Goal: Entertainment & Leisure: Consume media (video, audio)

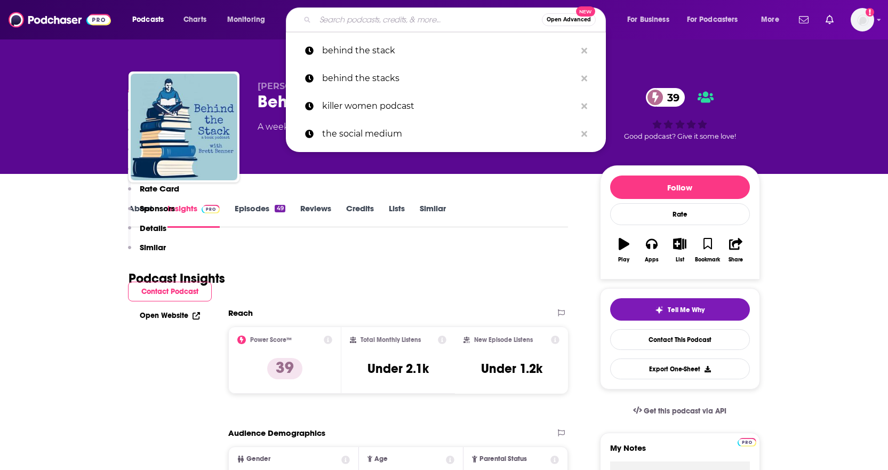
click at [344, 14] on input "Search podcasts, credits, & more..." at bounding box center [428, 19] width 227 height 17
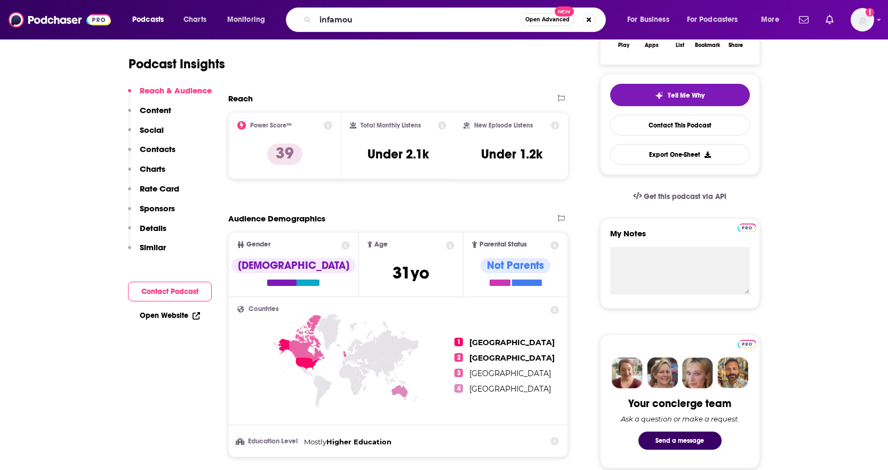
type input "infamous"
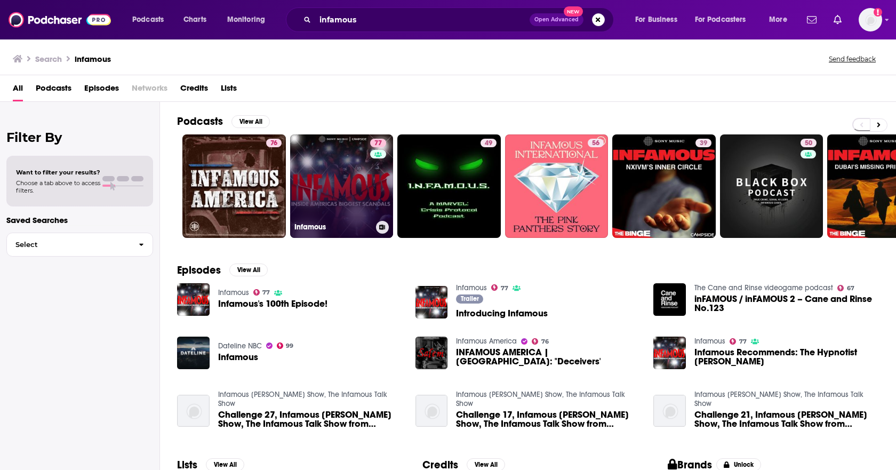
click at [356, 168] on link "77 Infamous" at bounding box center [342, 186] width 104 height 104
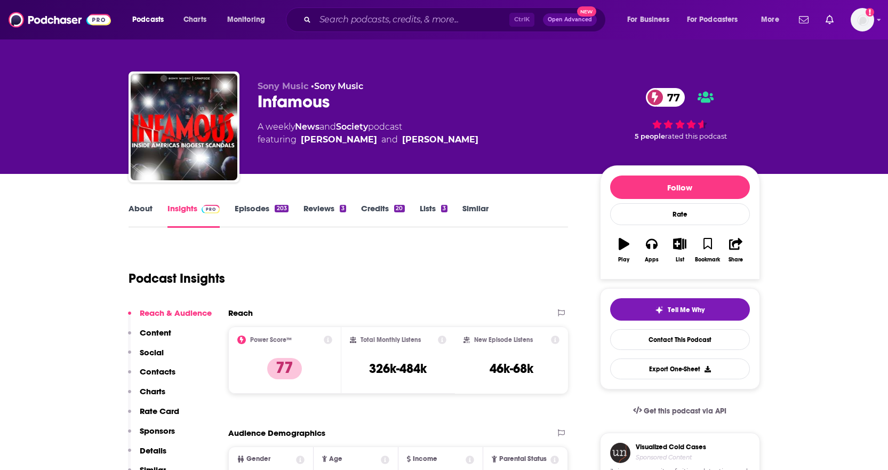
click at [146, 210] on link "About" at bounding box center [141, 215] width 24 height 25
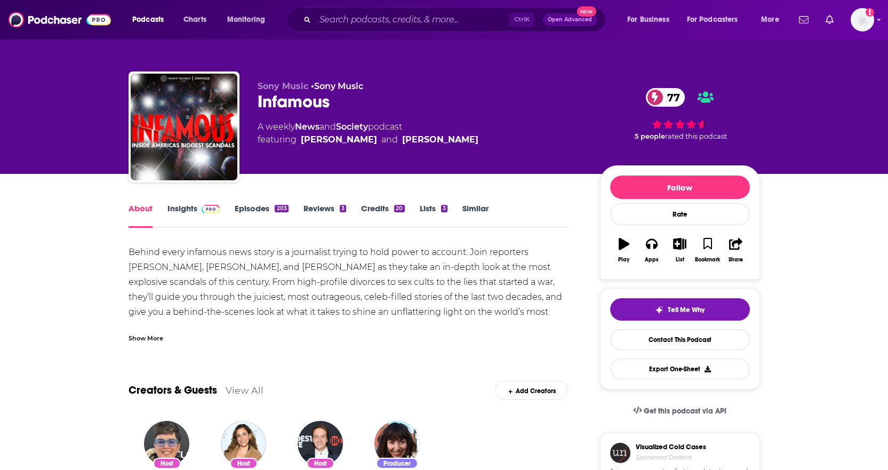
click at [256, 211] on link "Episodes 203" at bounding box center [261, 215] width 53 height 25
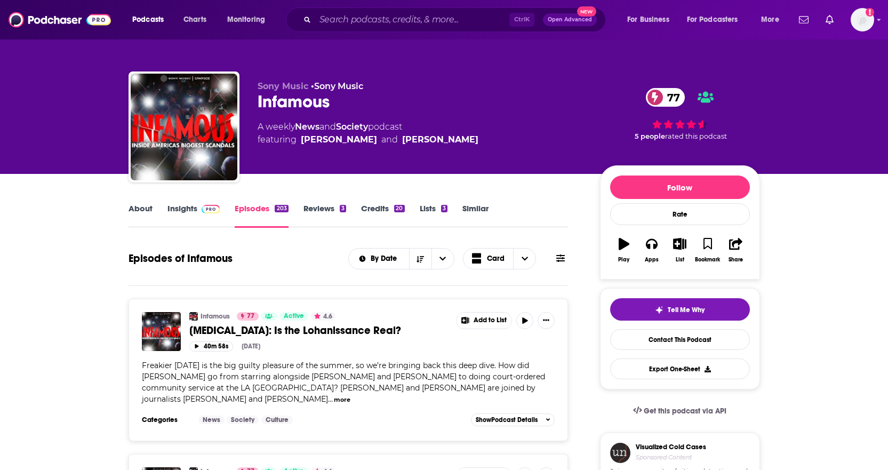
click at [561, 259] on icon at bounding box center [561, 258] width 9 height 7
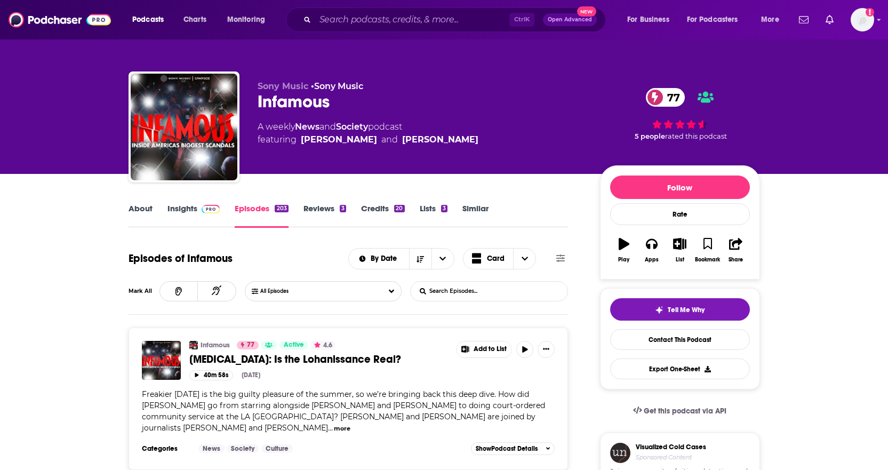
click at [483, 292] on input "List Search Input" at bounding box center [467, 291] width 112 height 19
type input "[PERSON_NAME]"
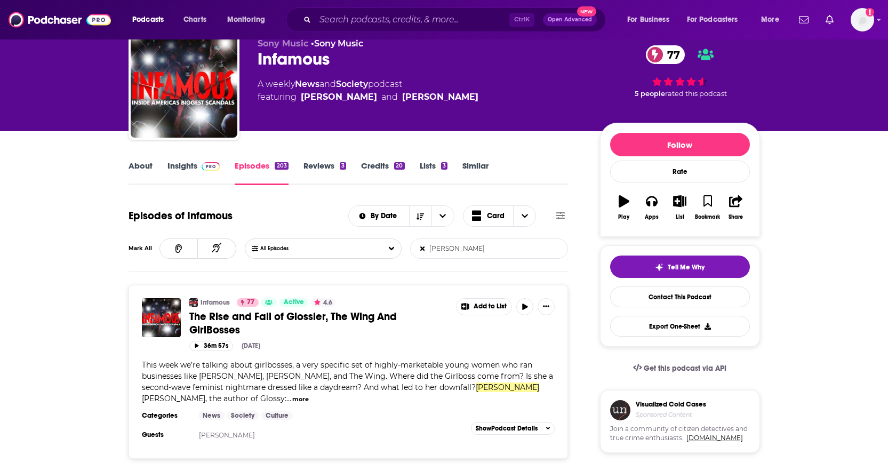
scroll to position [64, 0]
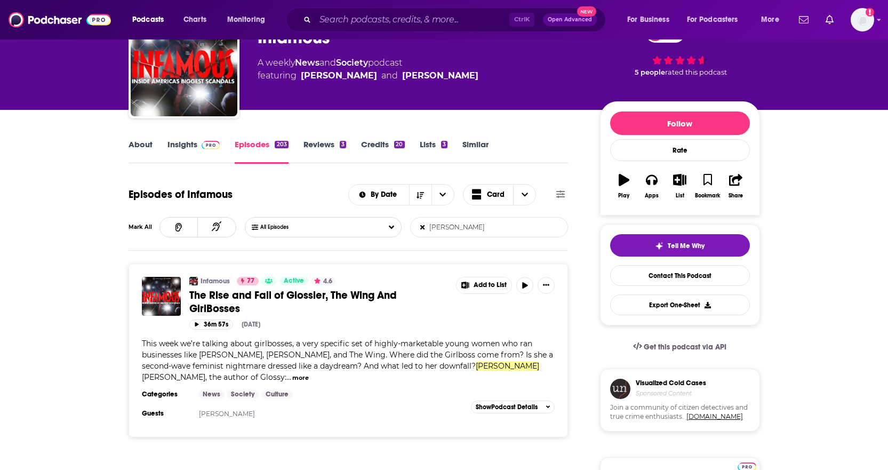
click at [274, 296] on span "The Rise and Fall of Glossier, The Wing And GirlBosses" at bounding box center [293, 302] width 208 height 27
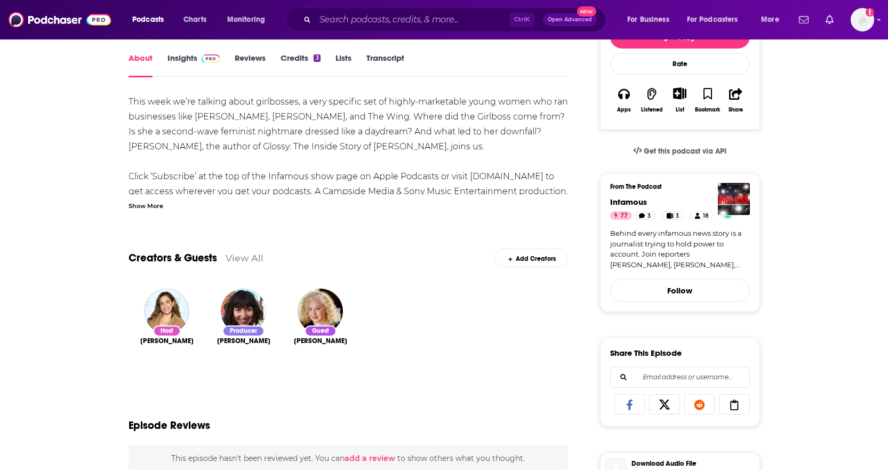
scroll to position [128, 0]
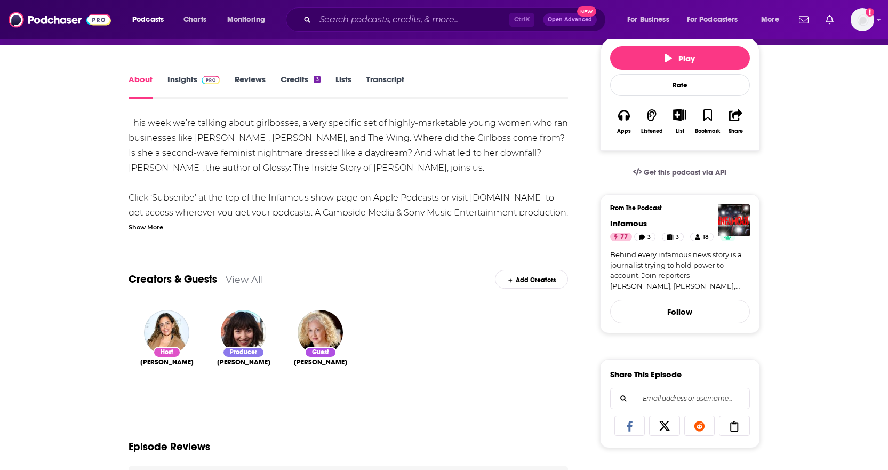
click at [743, 429] on icon at bounding box center [735, 426] width 30 height 11
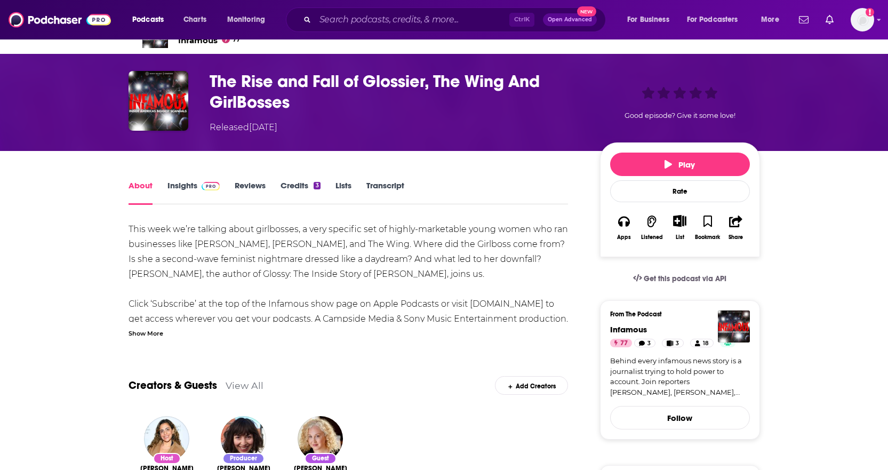
scroll to position [21, 0]
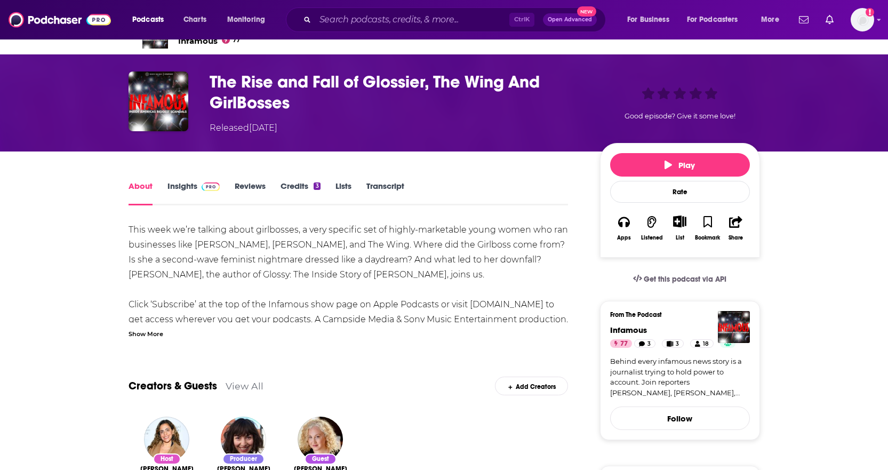
click at [188, 189] on link "Insights" at bounding box center [194, 193] width 53 height 25
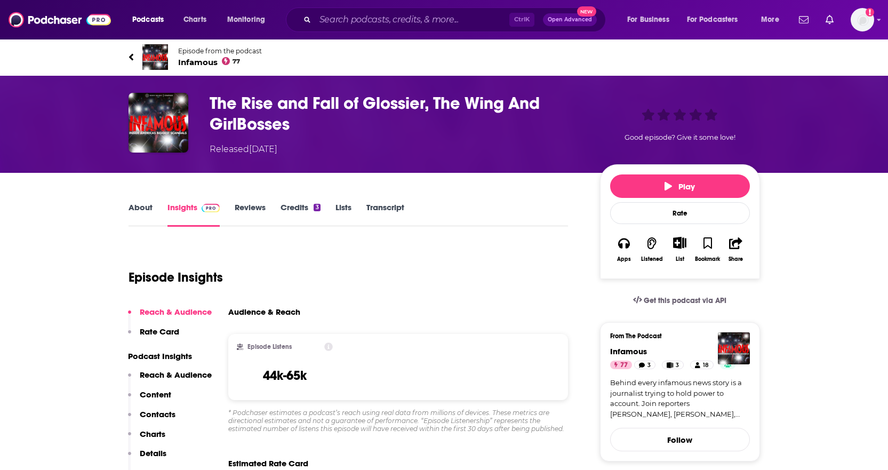
click at [343, 269] on div "Episode Insights" at bounding box center [349, 271] width 440 height 54
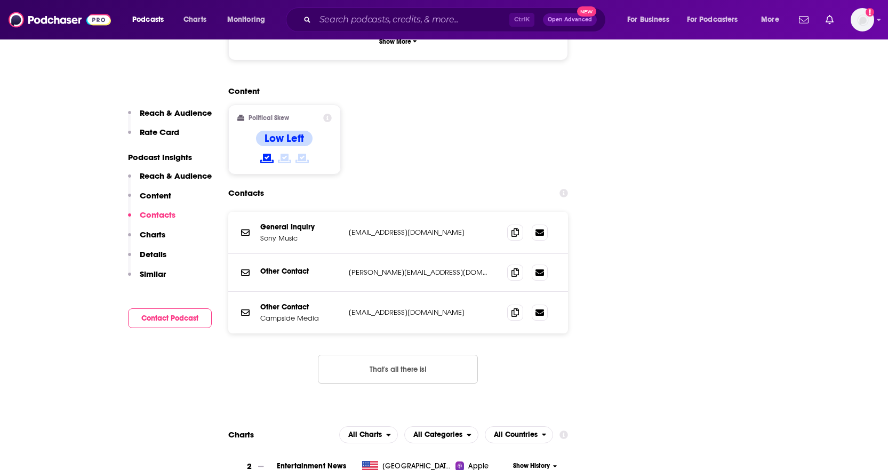
scroll to position [1233, 0]
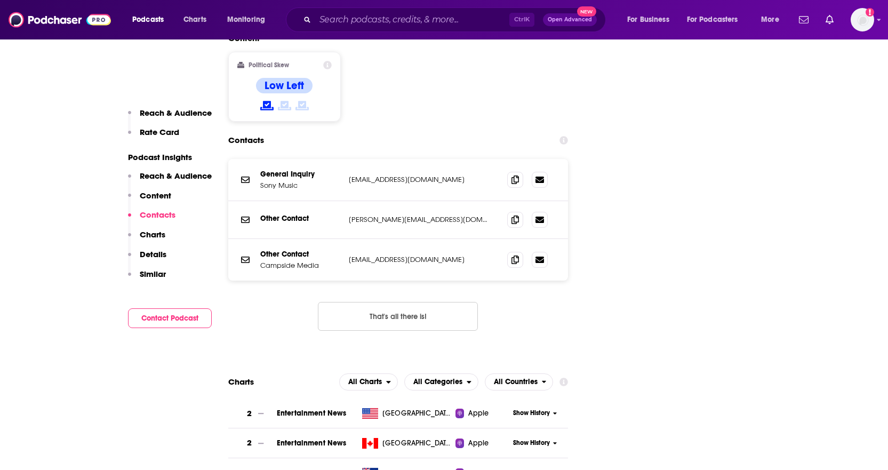
click at [368, 302] on button "That's all there is!" at bounding box center [398, 316] width 160 height 29
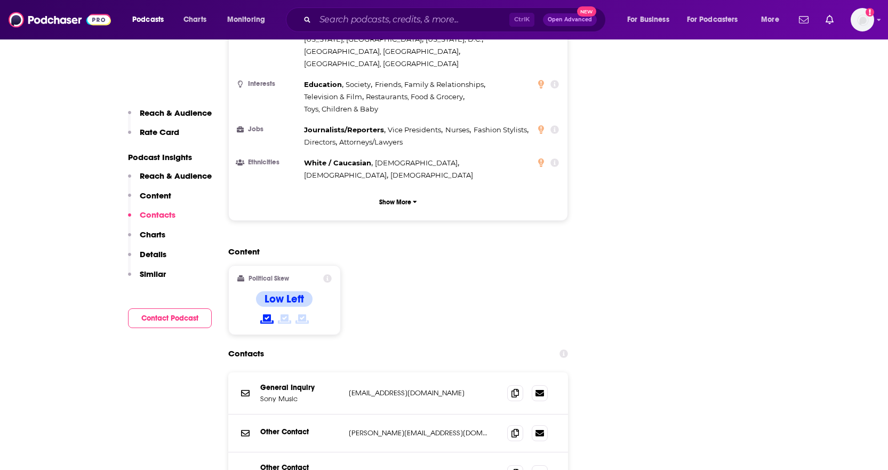
scroll to position [998, 0]
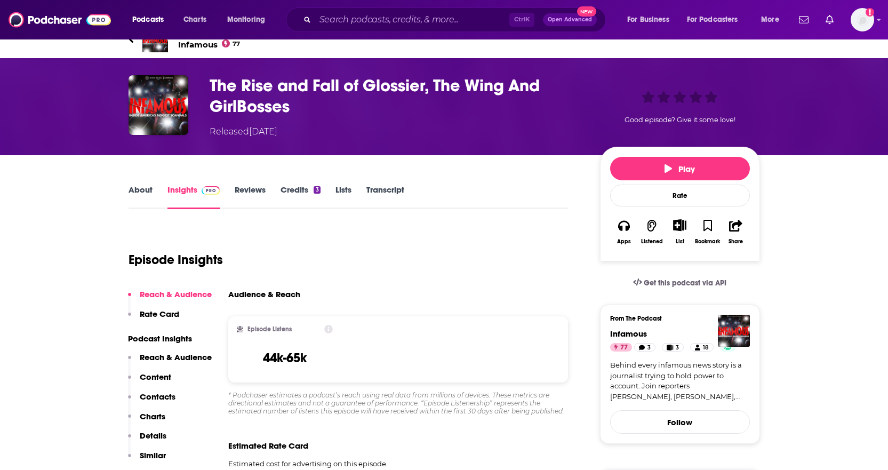
scroll to position [0, 0]
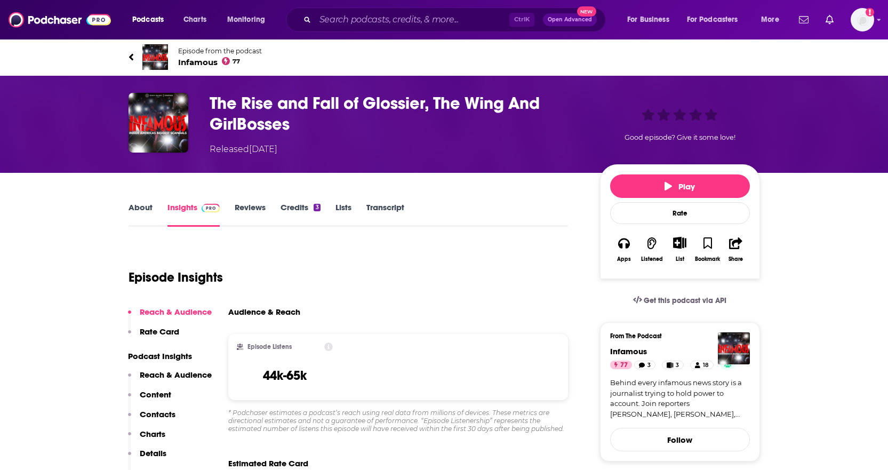
click at [147, 212] on link "About" at bounding box center [141, 214] width 24 height 25
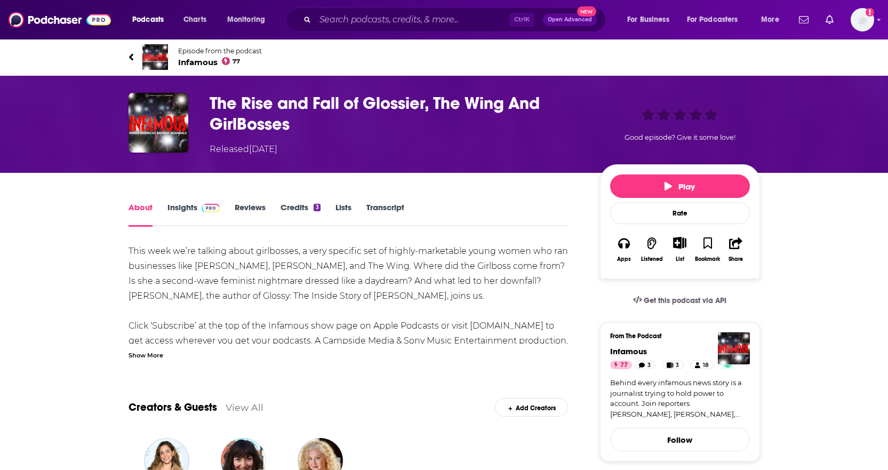
click at [179, 50] on span "Episode from the podcast" at bounding box center [220, 51] width 84 height 8
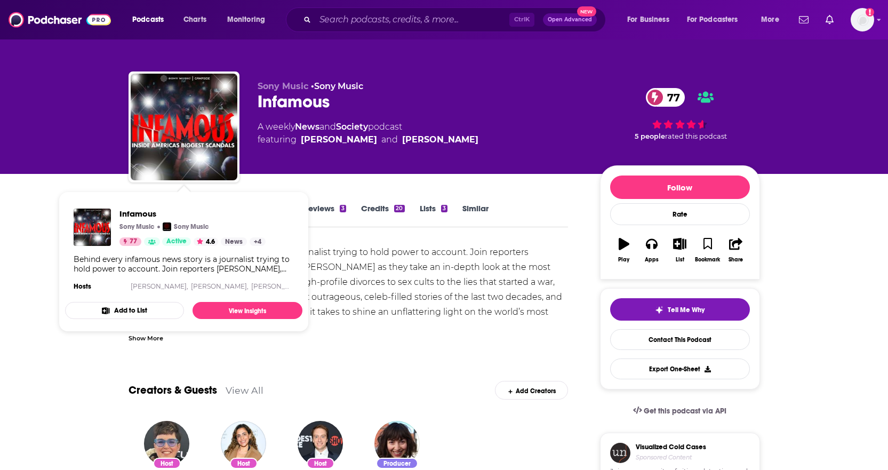
click at [385, 257] on div "Behind every infamous news story is a journalist trying to hold power to accoun…" at bounding box center [349, 349] width 440 height 209
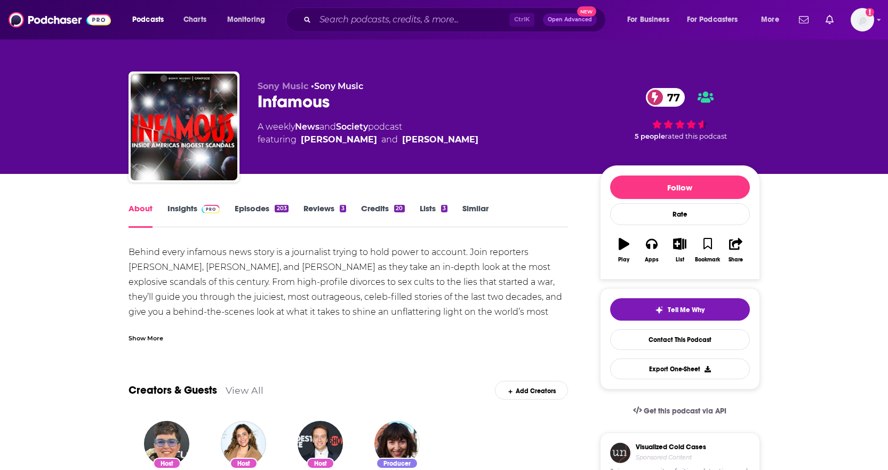
click at [199, 203] on span at bounding box center [208, 208] width 23 height 10
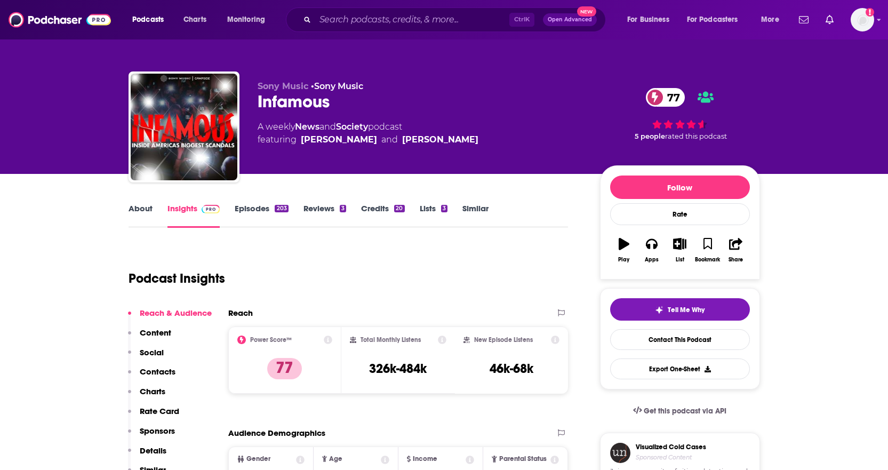
click at [139, 209] on link "About" at bounding box center [141, 215] width 24 height 25
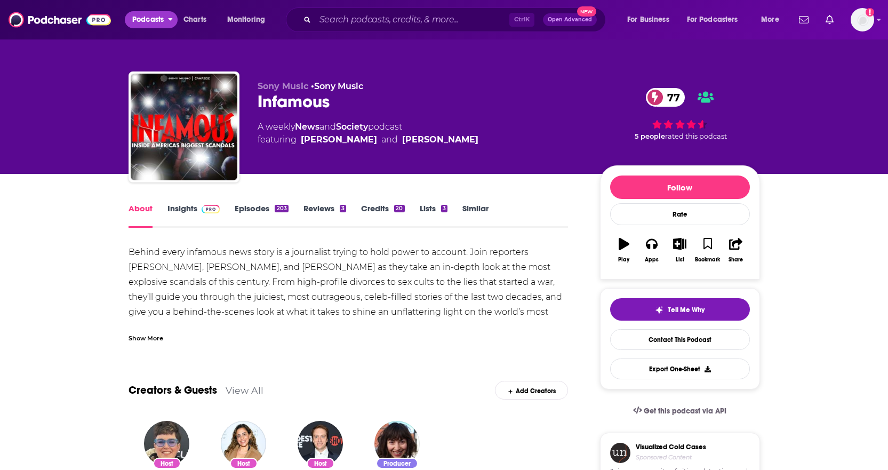
click at [137, 17] on span "Podcasts" at bounding box center [147, 19] width 31 height 15
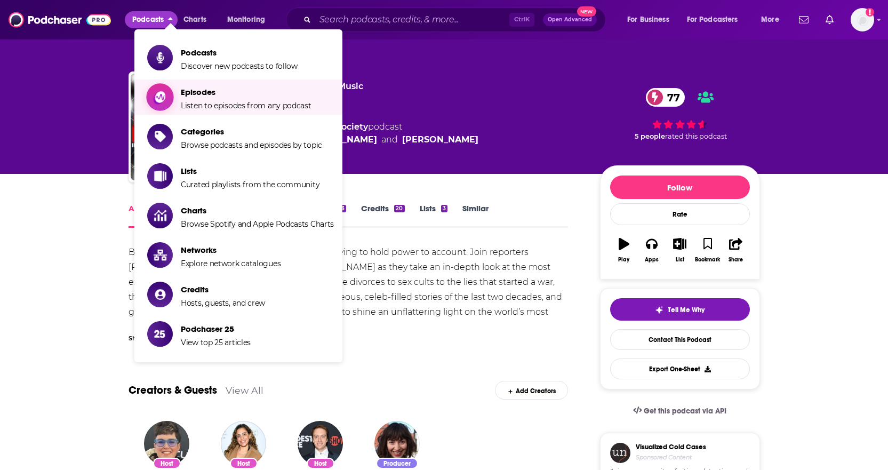
click at [178, 107] on link "Episodes Listen to episodes from any podcast" at bounding box center [240, 97] width 187 height 27
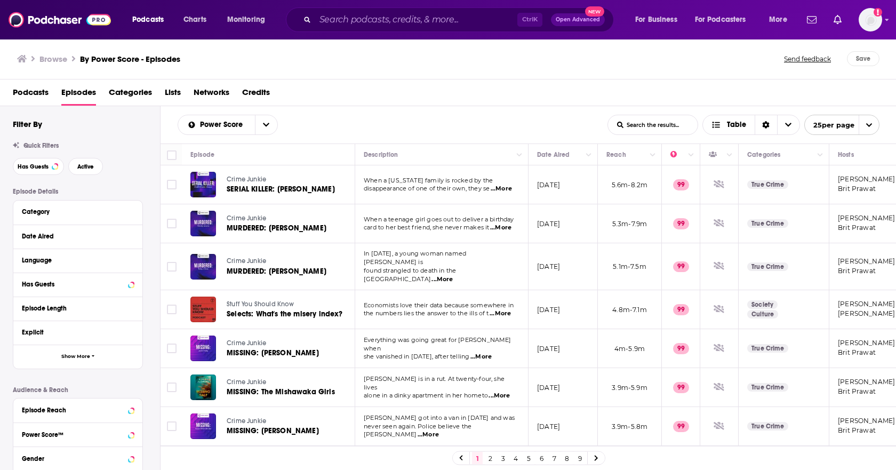
click at [653, 130] on input "List Search Input" at bounding box center [653, 124] width 90 height 19
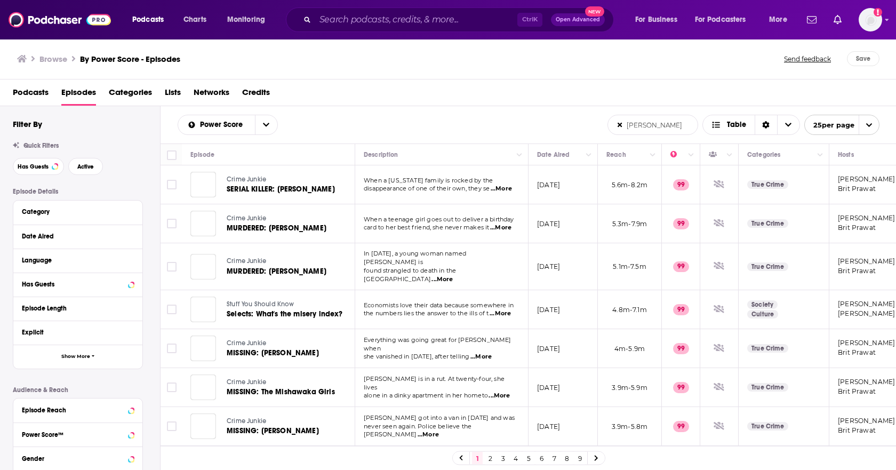
click at [653, 130] on input "[PERSON_NAME]" at bounding box center [653, 124] width 90 height 19
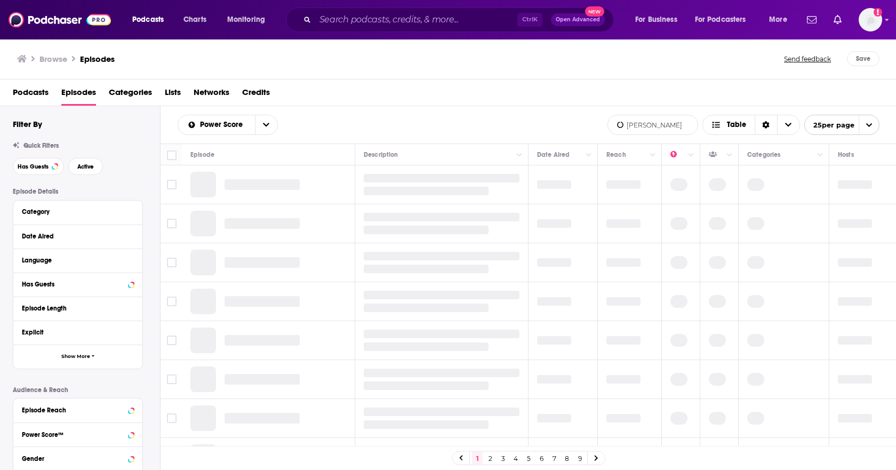
click at [674, 126] on input "[PERSON_NAME]" at bounding box center [653, 124] width 90 height 19
type input "[PERSON_NAME]"
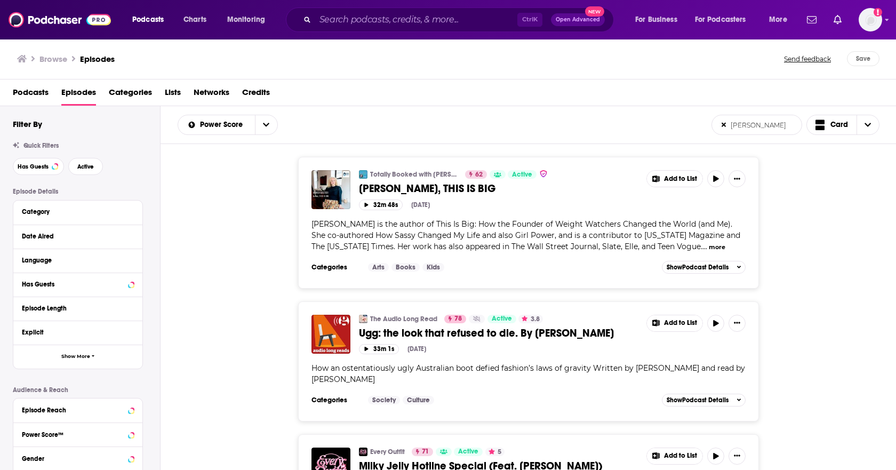
click at [804, 244] on div "Totally Booked with [PERSON_NAME] 62 Active [PERSON_NAME], THIS IS BIG Add to L…" at bounding box center [529, 222] width 736 height 131
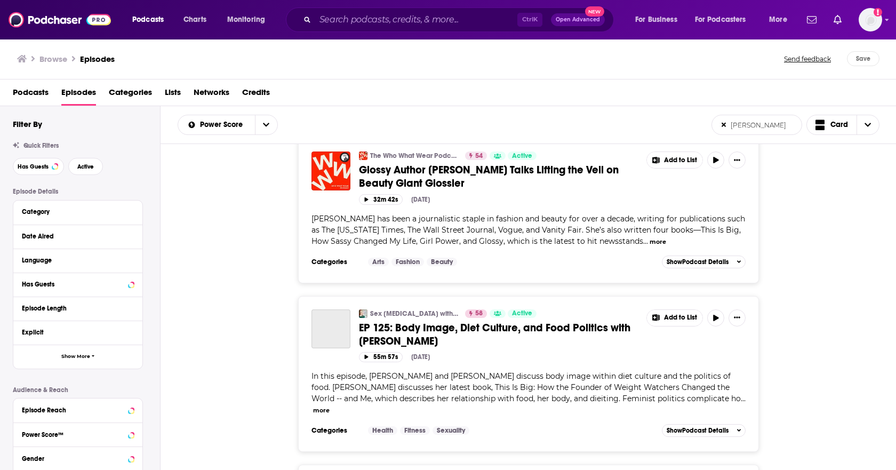
scroll to position [3440, 0]
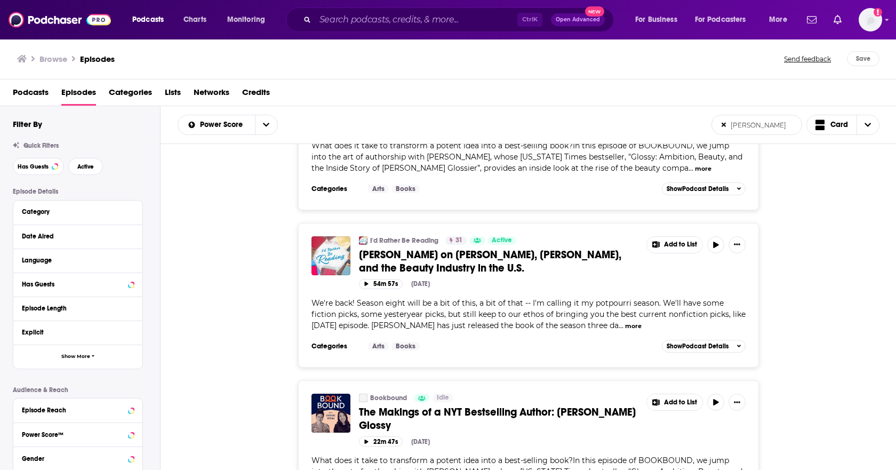
scroll to position [7215, 0]
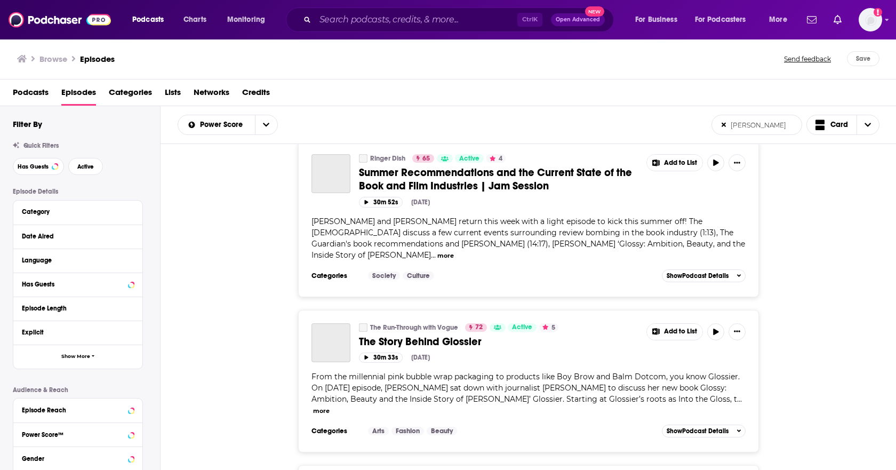
scroll to position [11073, 0]
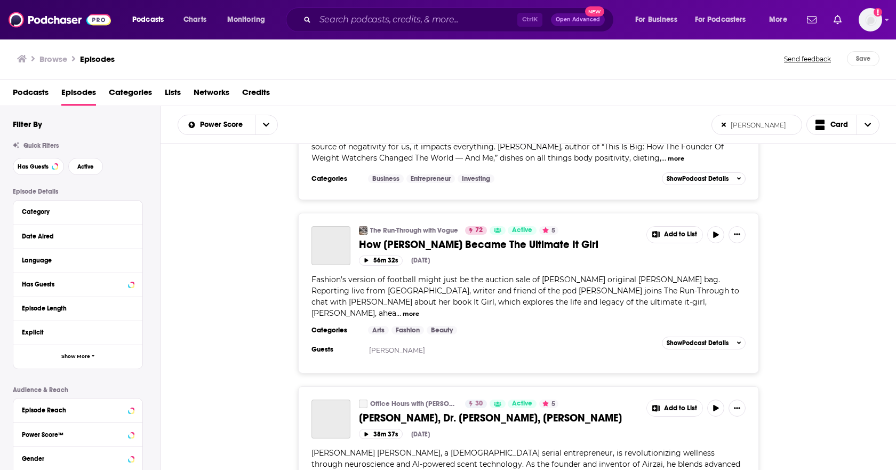
scroll to position [14869, 0]
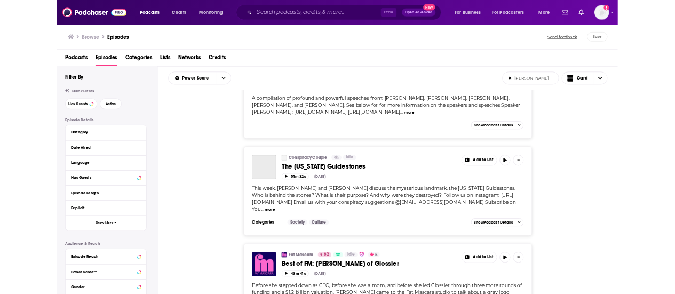
scroll to position [18525, 0]
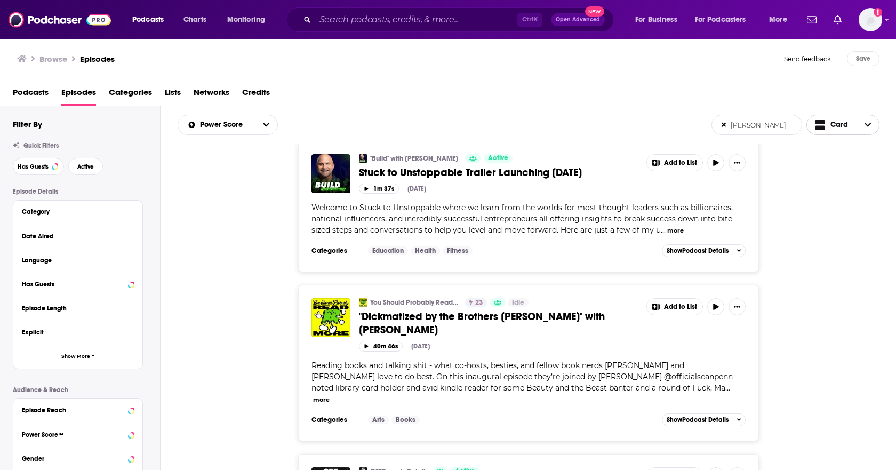
click at [870, 127] on icon "Choose View" at bounding box center [868, 124] width 6 height 7
click at [868, 128] on icon "Choose View" at bounding box center [868, 124] width 6 height 7
click at [837, 165] on span "Table" at bounding box center [850, 162] width 43 height 6
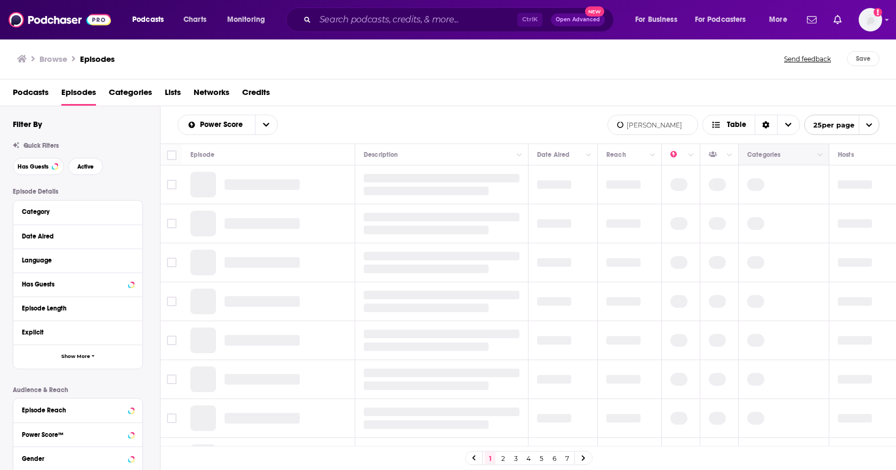
click at [823, 163] on th "Categories" at bounding box center [784, 154] width 91 height 21
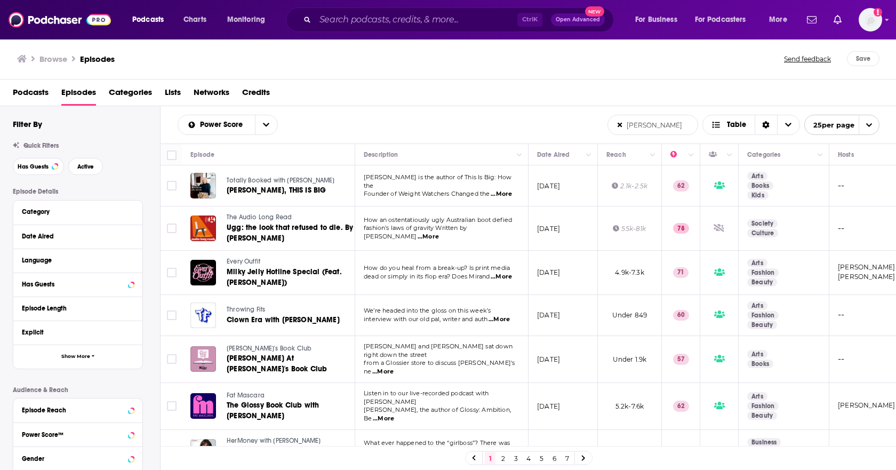
click at [179, 156] on div at bounding box center [175, 154] width 17 height 13
click at [167, 154] on input "Toggle select all" at bounding box center [172, 155] width 10 height 10
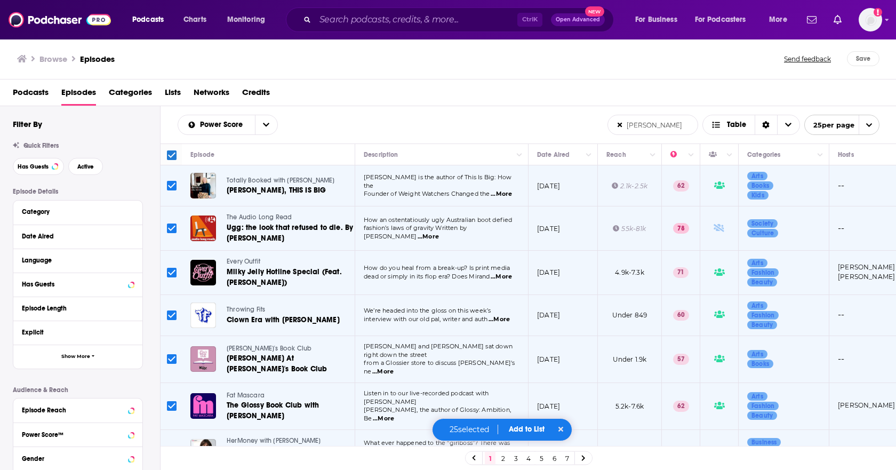
click at [564, 432] on icon at bounding box center [561, 429] width 5 height 5
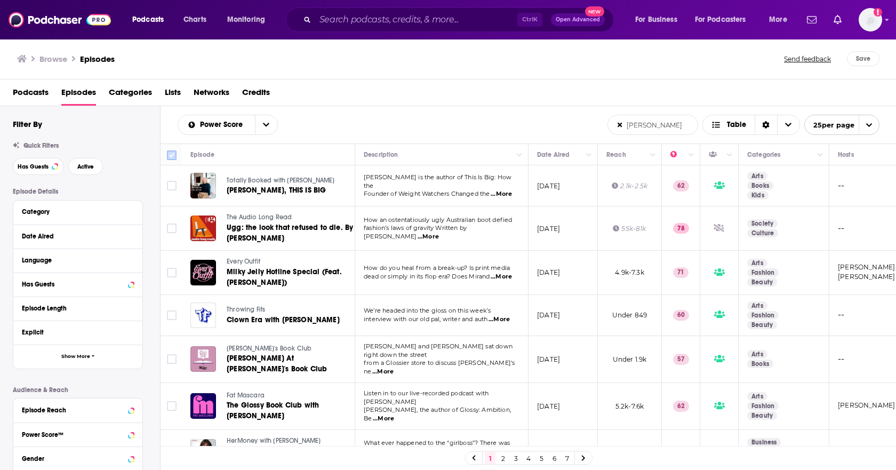
click at [173, 155] on input "Toggle select all" at bounding box center [172, 155] width 10 height 10
checkbox input "true"
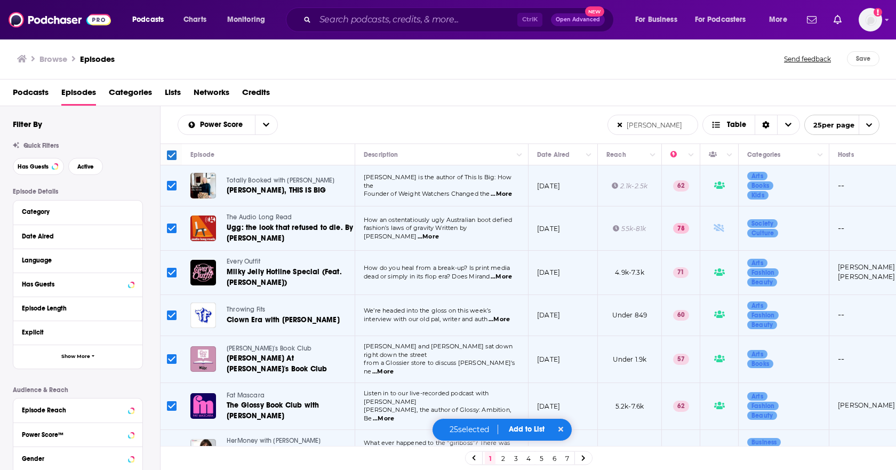
click at [537, 430] on span "Add to List" at bounding box center [527, 429] width 36 height 9
click at [526, 391] on button "Add Episodes" at bounding box center [520, 390] width 58 height 20
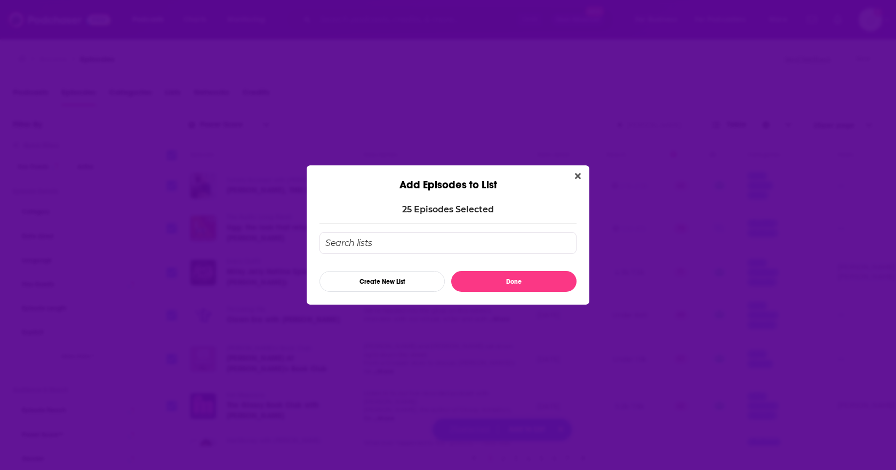
click at [394, 244] on input "Add Episode To List" at bounding box center [448, 243] width 257 height 22
type input "[PERSON_NAME]"
click at [483, 281] on button "Done" at bounding box center [513, 281] width 125 height 21
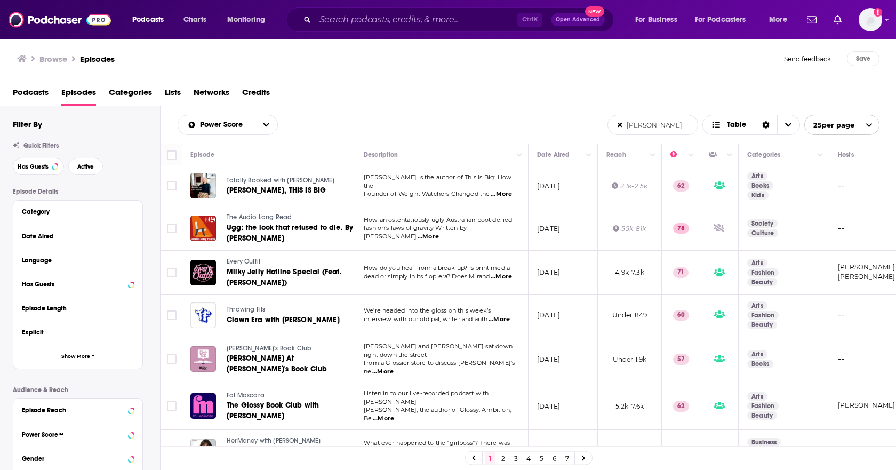
click at [869, 122] on icon "open menu" at bounding box center [869, 125] width 7 height 7
click at [834, 177] on button "100 per page" at bounding box center [842, 179] width 74 height 17
drag, startPoint x: 173, startPoint y: 160, endPoint x: 251, endPoint y: 163, distance: 78.5
click at [173, 160] on input "Toggle select all" at bounding box center [172, 155] width 10 height 10
checkbox input "true"
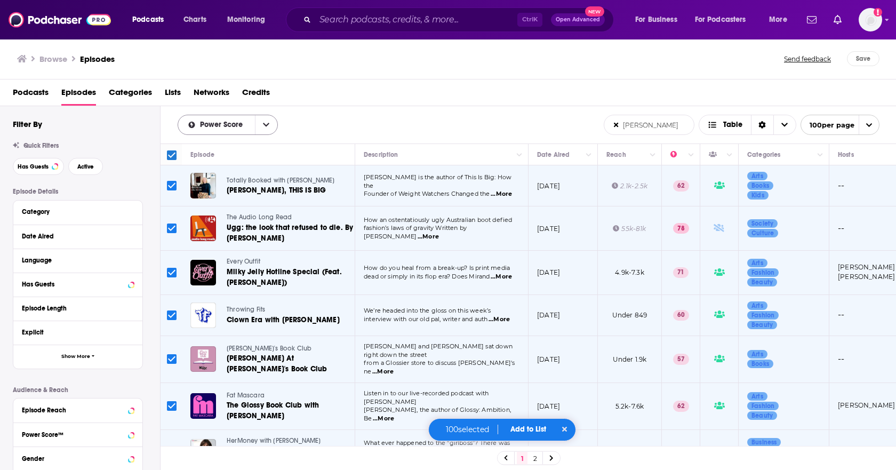
click at [265, 125] on icon "open menu" at bounding box center [266, 125] width 6 height 4
click at [431, 150] on button "Move" at bounding box center [441, 154] width 156 height 13
click at [521, 433] on span "Add to List" at bounding box center [529, 429] width 36 height 9
click at [520, 389] on button "Add Episodes" at bounding box center [522, 390] width 58 height 20
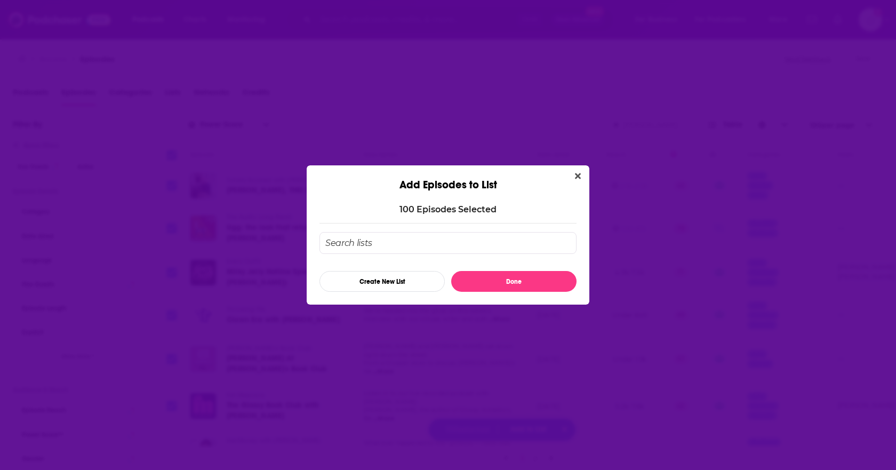
click at [456, 249] on input "Add Episode To List" at bounding box center [448, 243] width 257 height 22
type input "[PERSON_NAME]"
click at [517, 271] on div "[PERSON_NAME] Create New List Done" at bounding box center [448, 262] width 257 height 60
click at [513, 281] on button "Done" at bounding box center [513, 281] width 125 height 21
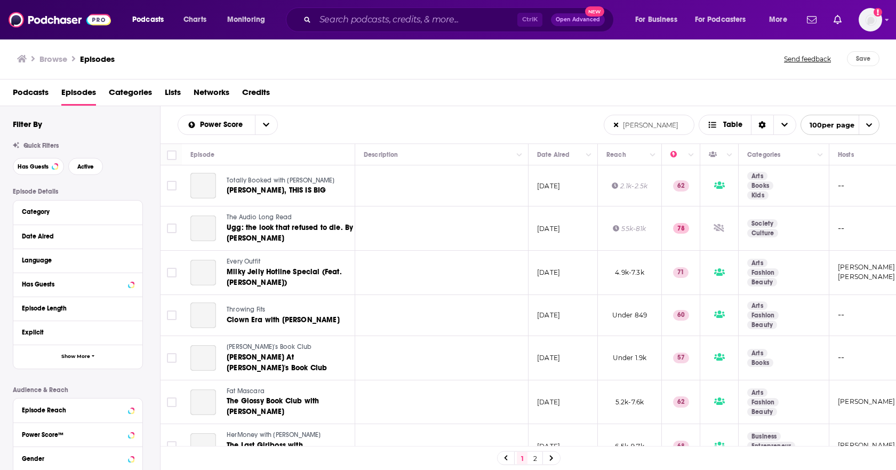
checkbox input "false"
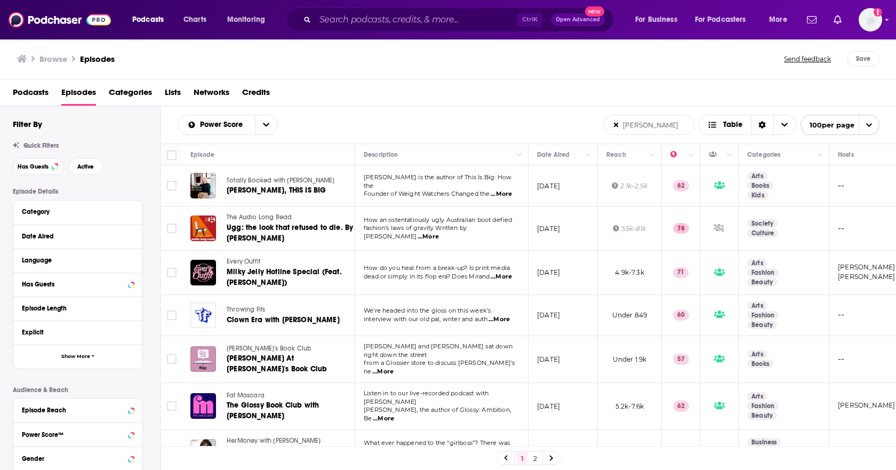
click at [139, 29] on div "Podcasts Charts Monitoring Ctrl K Open Advanced New For Business For Podcasters…" at bounding box center [461, 19] width 673 height 25
click at [60, 26] on img at bounding box center [60, 20] width 102 height 20
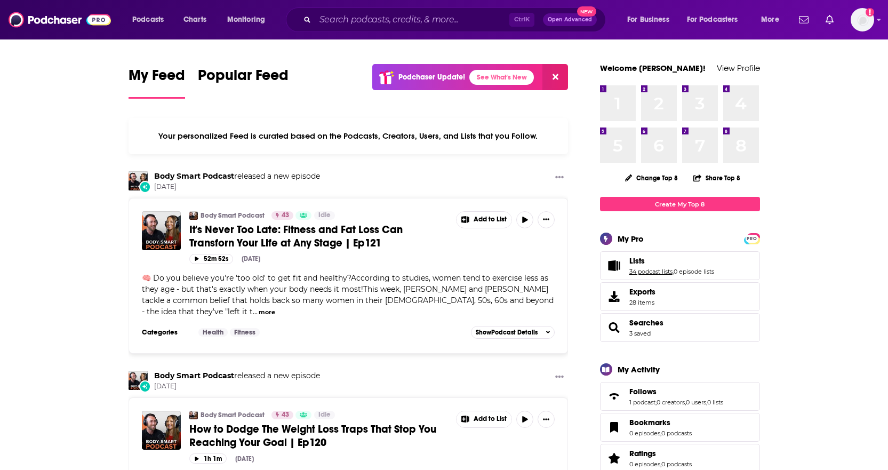
click at [654, 269] on link "34 podcast lists" at bounding box center [651, 271] width 43 height 7
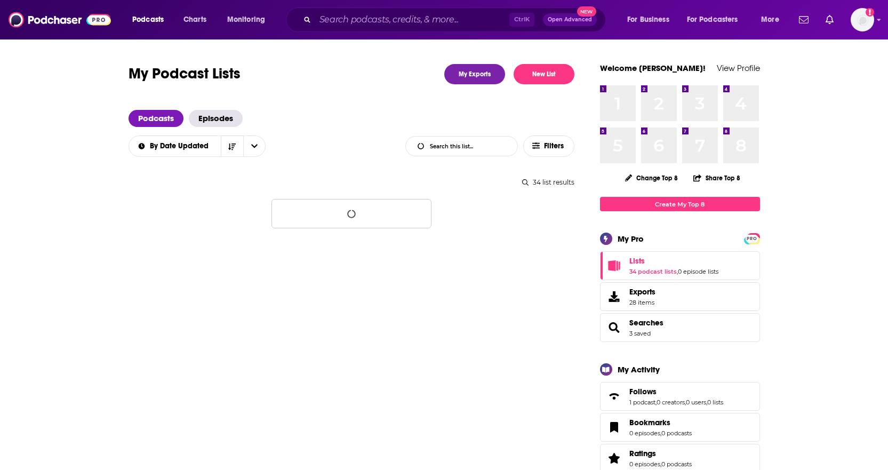
click at [697, 267] on span "Lists 34 podcast lists , 0 episode lists" at bounding box center [674, 265] width 89 height 19
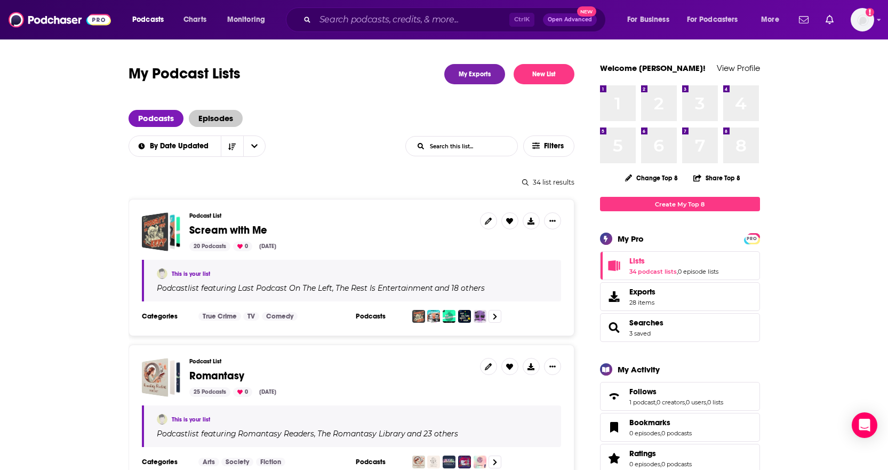
click at [209, 115] on span "Episodes" at bounding box center [216, 118] width 54 height 17
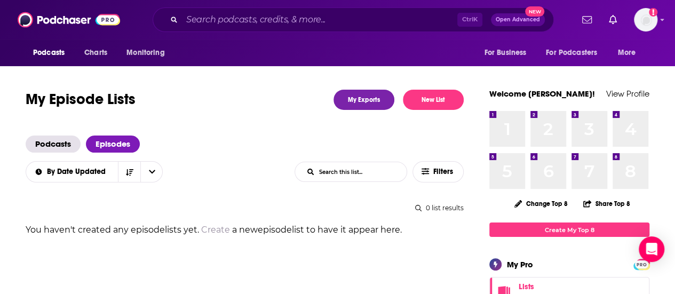
click at [250, 7] on div "Ctrl K Open Advanced New" at bounding box center [353, 19] width 401 height 25
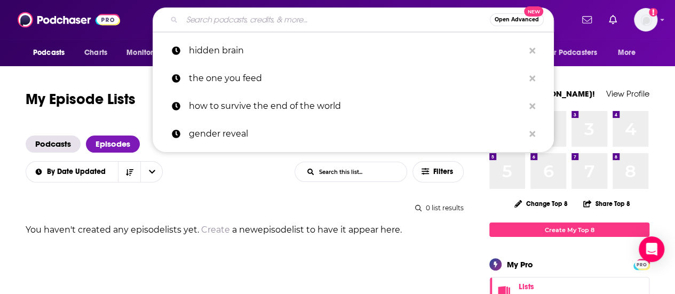
click at [245, 15] on input "Search podcasts, credits, & more..." at bounding box center [336, 19] width 308 height 17
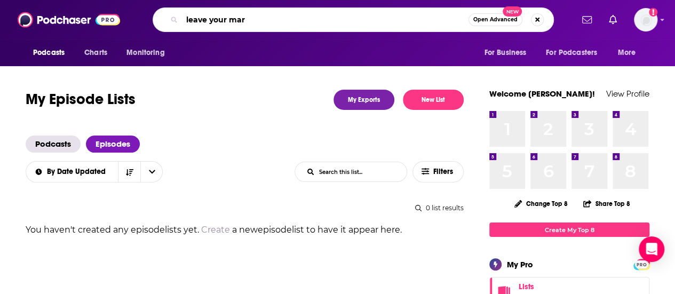
type input "leave your mark"
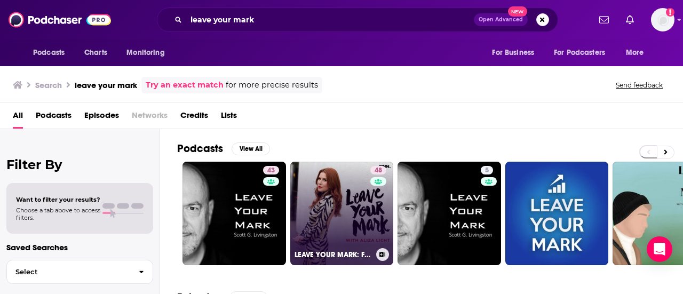
click at [352, 198] on link "48 LEAVE YOUR MARK: Freshly Brewed Career Advice with [PERSON_NAME]" at bounding box center [342, 214] width 104 height 104
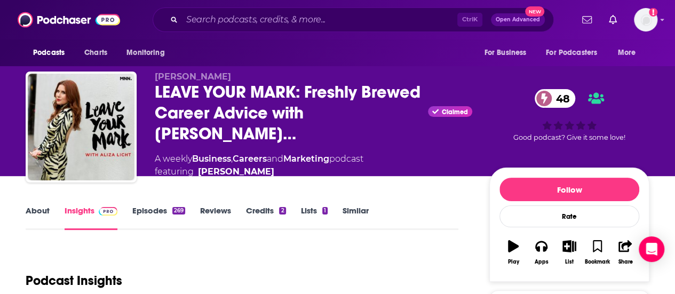
click at [148, 214] on link "Episodes 269" at bounding box center [158, 217] width 53 height 25
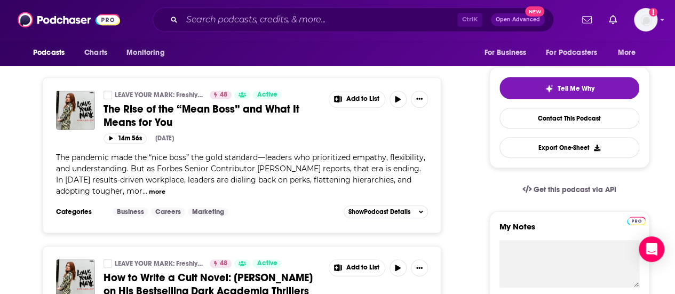
scroll to position [236, 0]
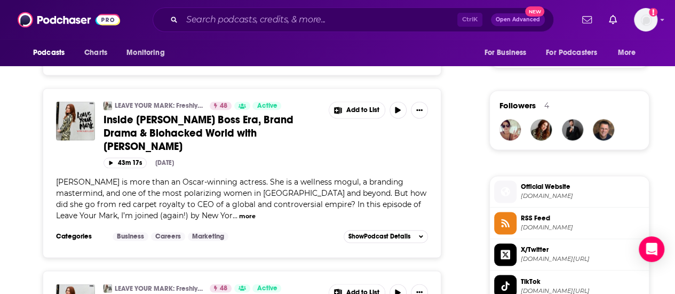
scroll to position [748, 0]
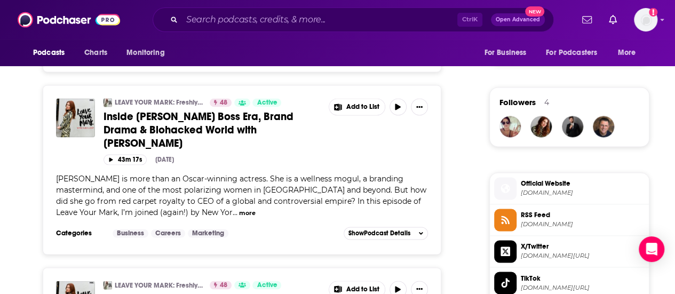
click at [159, 111] on span "Inside [PERSON_NAME] Boss Era, Brand Drama & Biohacked World with [PERSON_NAME]" at bounding box center [199, 130] width 190 height 40
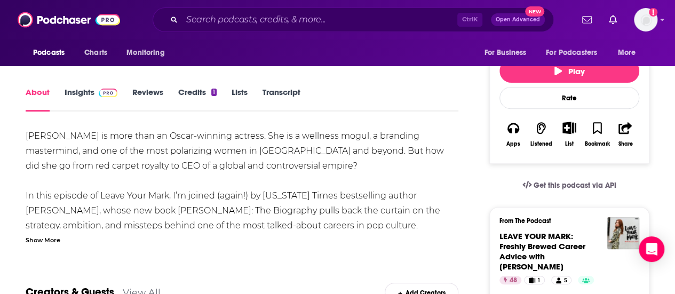
scroll to position [149, 0]
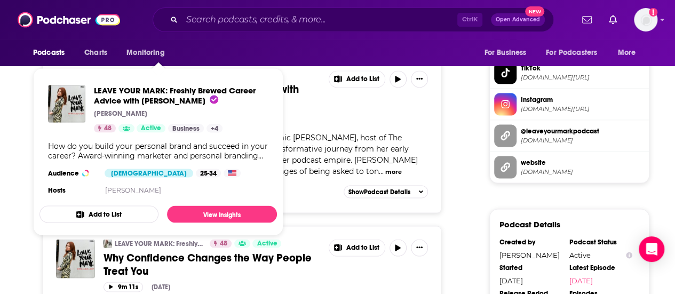
scroll to position [961, 0]
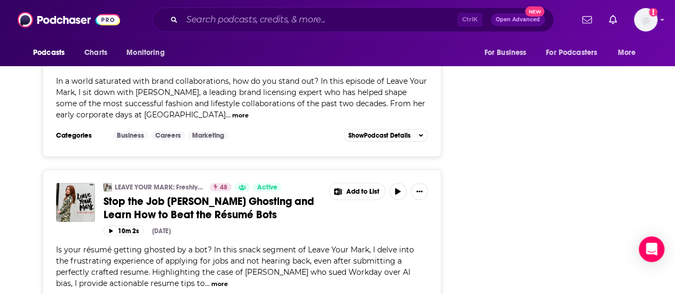
scroll to position [1537, 0]
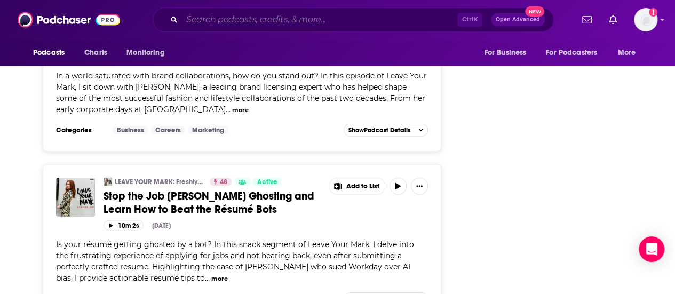
click at [199, 21] on input "Search podcasts, credits, & more..." at bounding box center [319, 19] width 275 height 17
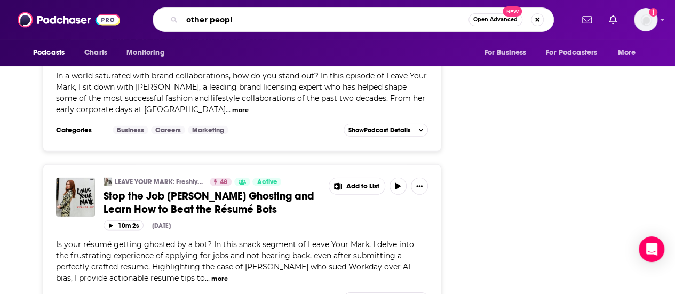
type input "other people"
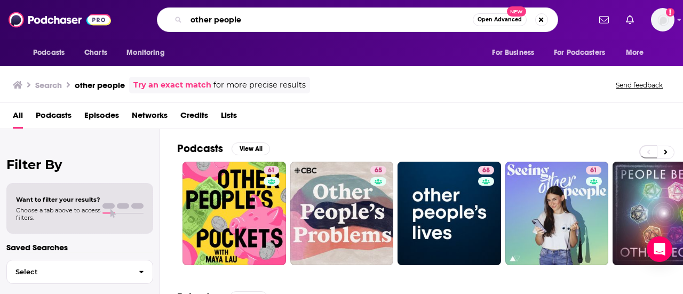
click at [260, 19] on input "other people" at bounding box center [329, 19] width 287 height 17
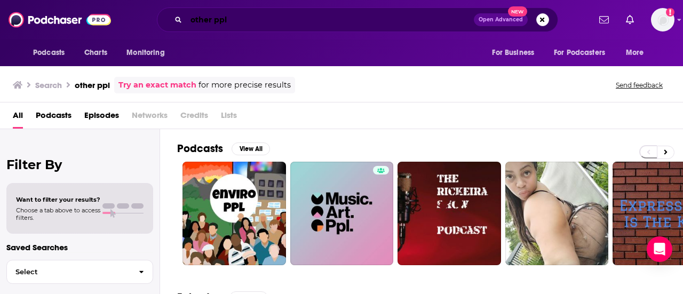
click at [291, 17] on input "other ppl" at bounding box center [330, 19] width 288 height 17
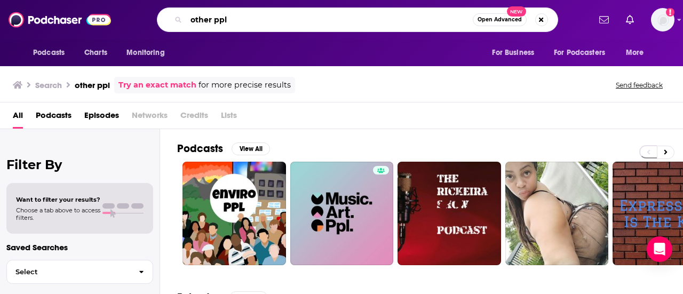
click at [291, 17] on input "other ppl" at bounding box center [329, 19] width 287 height 17
type input "[PERSON_NAME]"
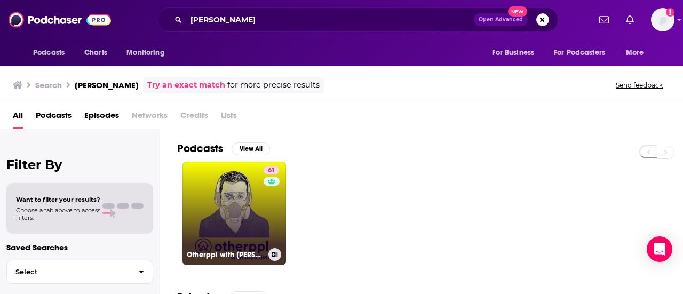
click at [241, 206] on link "61 Otherppl with [PERSON_NAME]" at bounding box center [234, 214] width 104 height 104
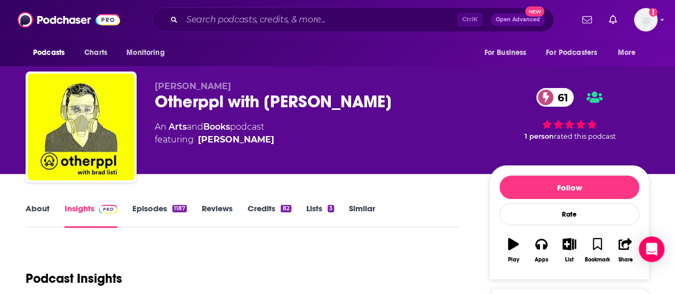
click at [165, 224] on link "Episodes 1187" at bounding box center [159, 215] width 54 height 25
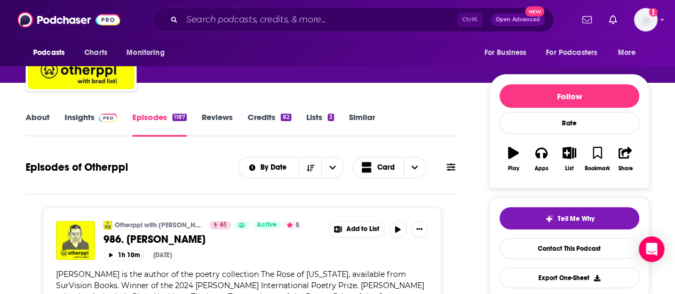
scroll to position [88, 0]
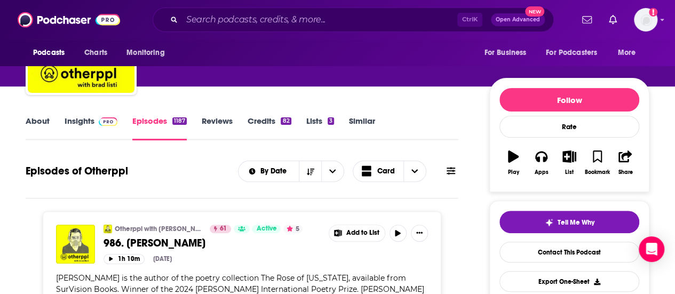
click at [336, 197] on div "Episodes of Otherppl By Date Card" at bounding box center [242, 177] width 433 height 41
click at [449, 174] on icon at bounding box center [451, 170] width 9 height 9
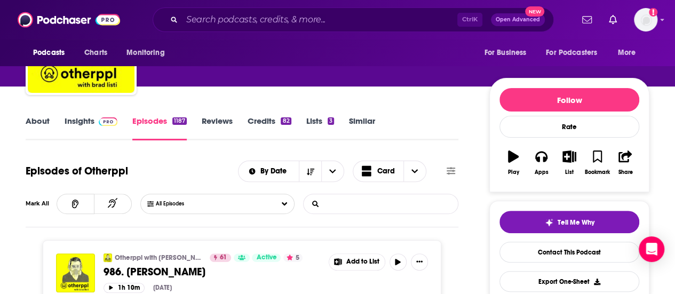
click at [339, 203] on input "List Search Input" at bounding box center [360, 203] width 112 height 19
type input "m"
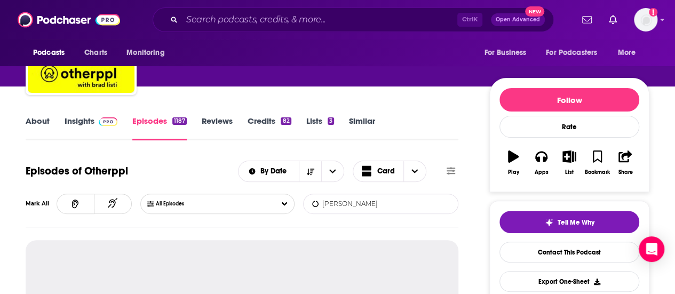
type input "[PERSON_NAME]"
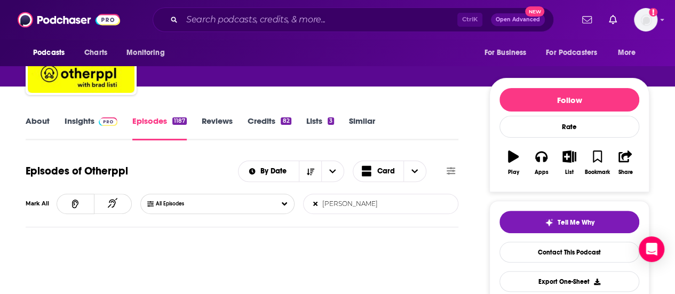
click at [438, 219] on div "Episodes of Otherppl By Date Card Mark All All Episodes [PERSON_NAME] List Sear…" at bounding box center [242, 192] width 433 height 70
click at [354, 202] on input "[PERSON_NAME]" at bounding box center [360, 203] width 112 height 19
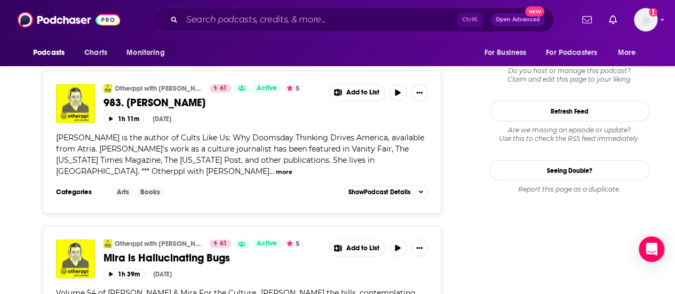
scroll to position [1219, 0]
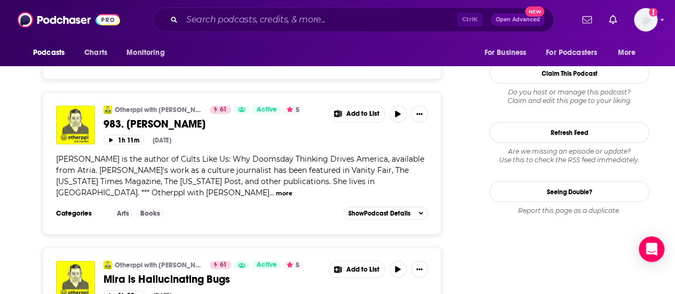
click at [276, 189] on button "more" at bounding box center [284, 193] width 17 height 9
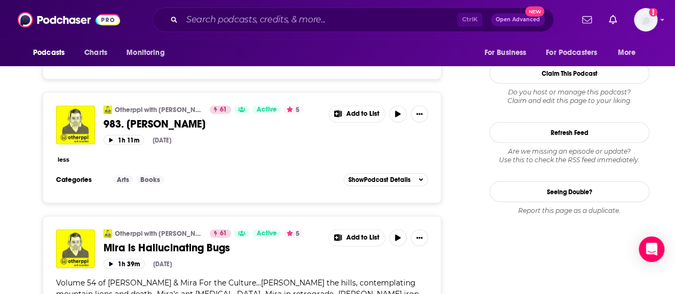
click at [64, 155] on button "less" at bounding box center [64, 159] width 12 height 9
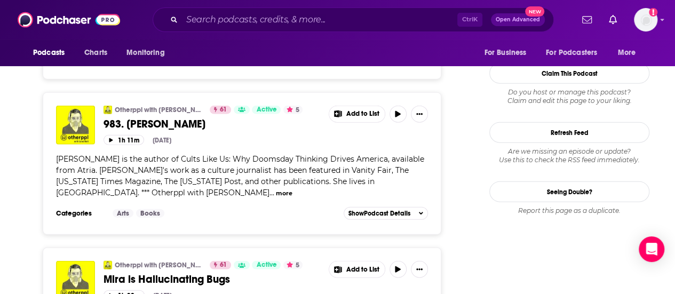
click at [276, 189] on button "more" at bounding box center [284, 193] width 17 height 9
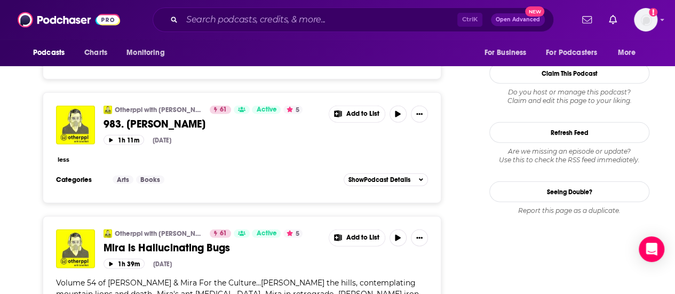
click at [65, 155] on button "less" at bounding box center [64, 159] width 12 height 9
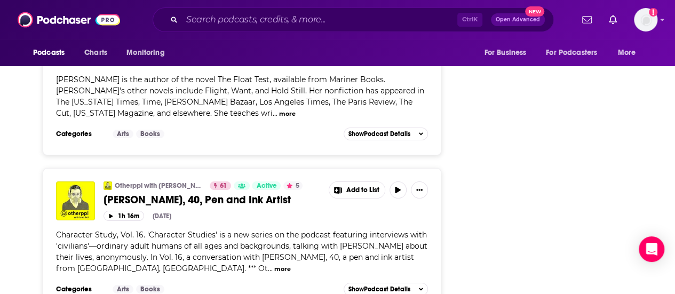
scroll to position [3988, 0]
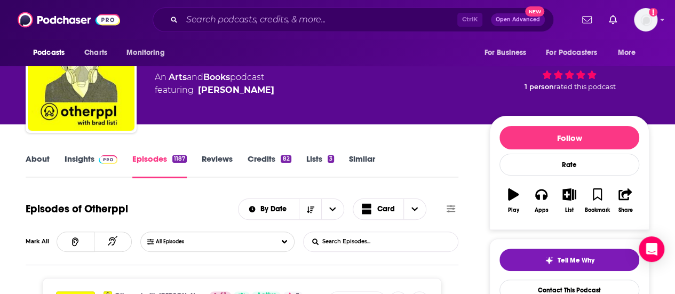
scroll to position [0, 0]
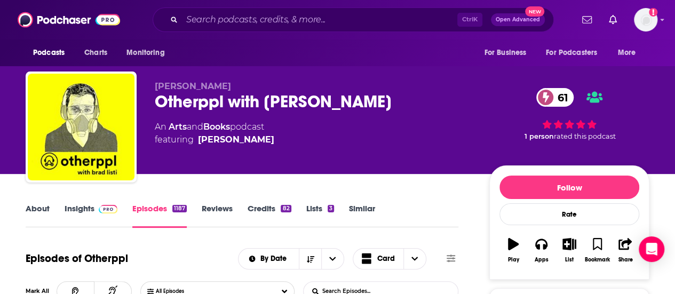
click at [84, 208] on link "Insights" at bounding box center [91, 215] width 53 height 25
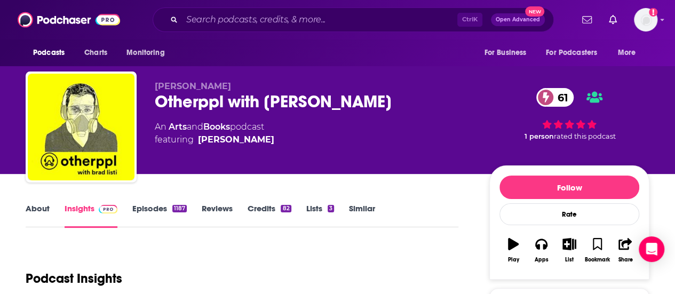
click at [41, 205] on link "About" at bounding box center [38, 215] width 24 height 25
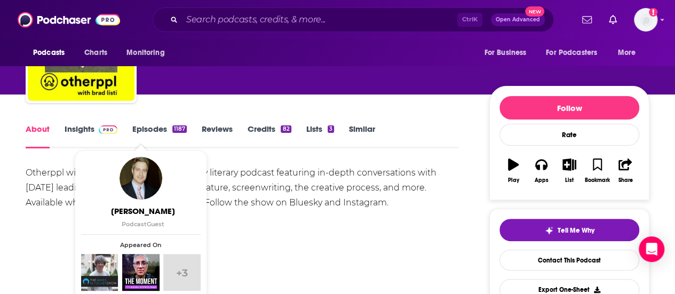
scroll to position [44, 0]
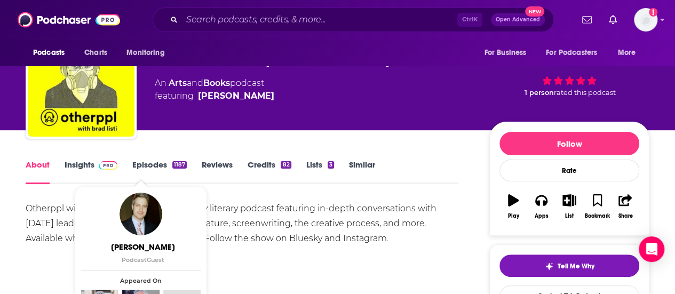
click at [330, 245] on div "Otherppl with [PERSON_NAME] is a weekly literary podcast featuring in-depth con…" at bounding box center [242, 223] width 433 height 45
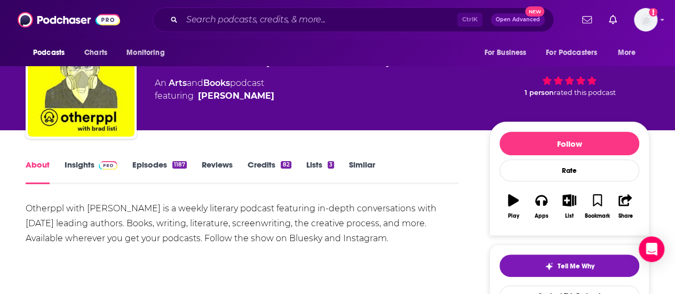
click at [140, 236] on div "Otherppl with [PERSON_NAME] is a weekly literary podcast featuring in-depth con…" at bounding box center [242, 223] width 433 height 45
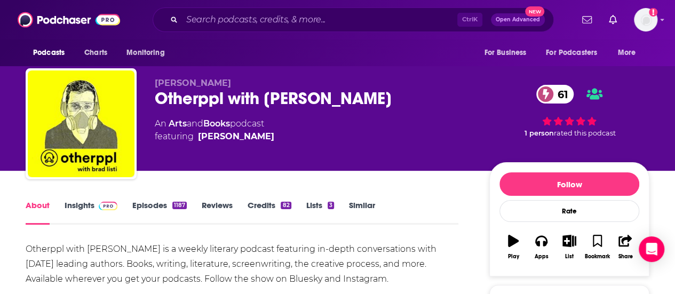
scroll to position [0, 0]
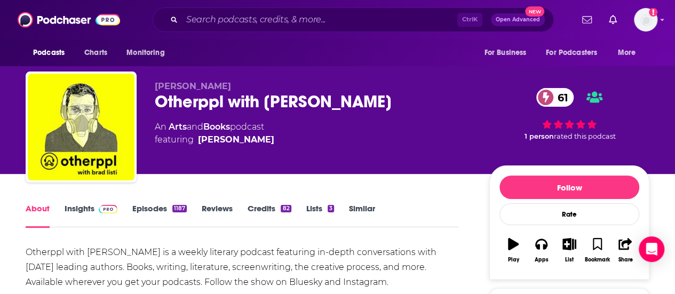
click at [75, 210] on link "Insights" at bounding box center [91, 215] width 53 height 25
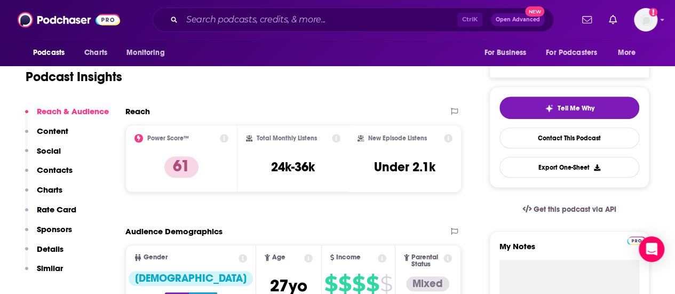
scroll to position [108, 0]
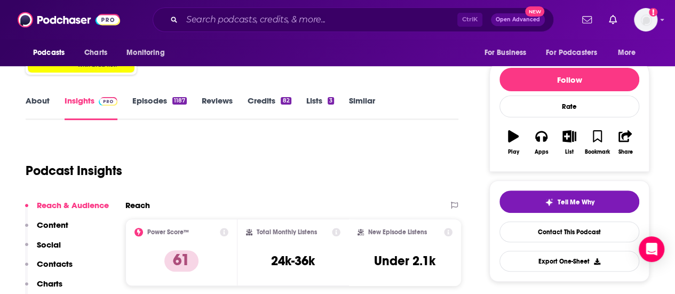
click at [43, 105] on link "About" at bounding box center [38, 108] width 24 height 25
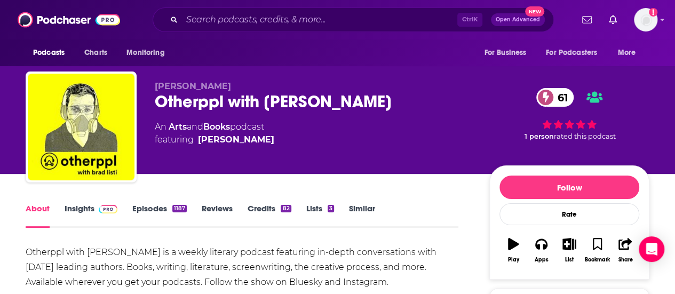
click at [108, 251] on div "Otherppl with [PERSON_NAME] is a weekly literary podcast featuring in-depth con…" at bounding box center [242, 267] width 433 height 45
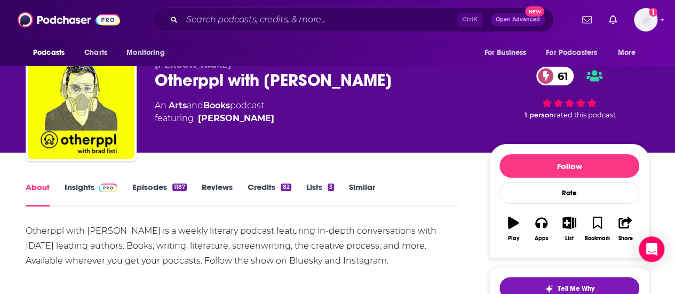
scroll to position [43, 0]
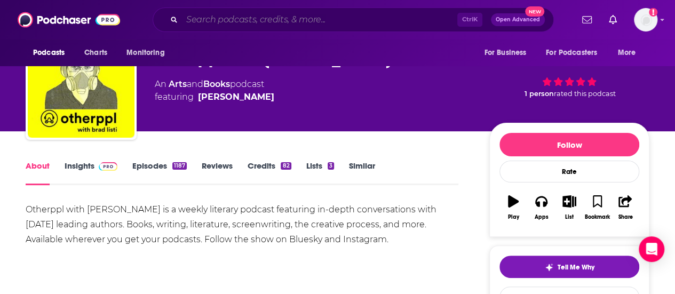
click at [300, 20] on input "Search podcasts, credits, & more..." at bounding box center [319, 19] width 275 height 17
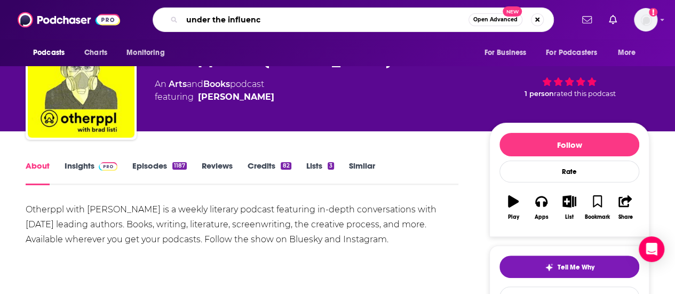
type input "under the influence"
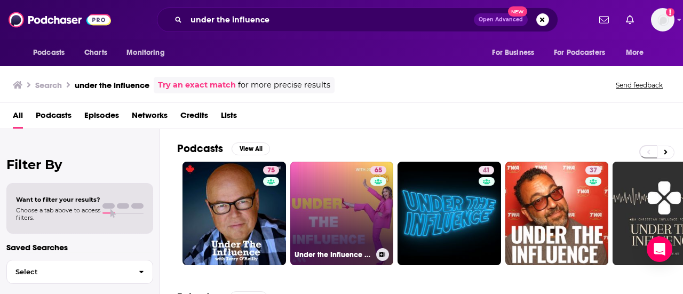
click at [346, 220] on link "65 Under the Influence with [PERSON_NAME]" at bounding box center [342, 214] width 104 height 104
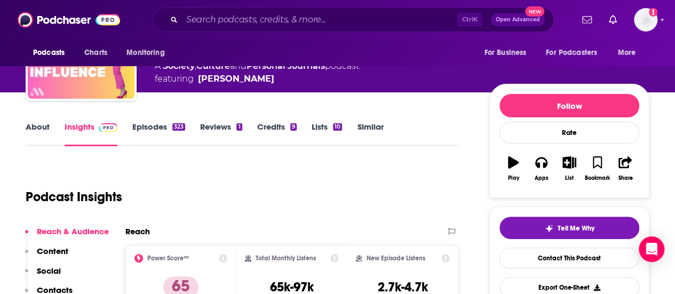
scroll to position [44, 0]
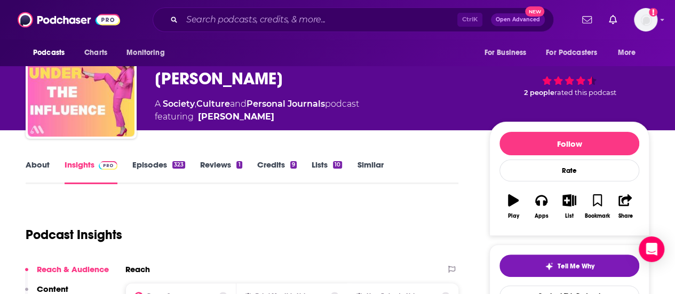
click at [31, 165] on link "About" at bounding box center [38, 172] width 24 height 25
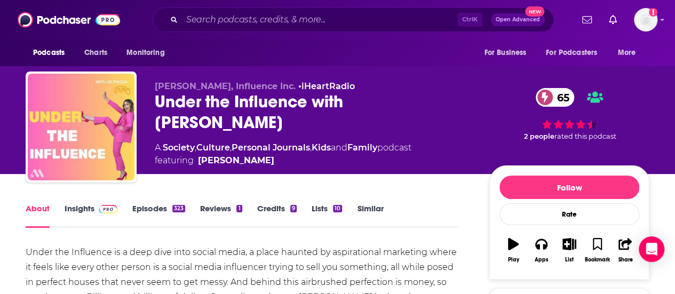
click at [134, 250] on div "Under the Influence is a deep dive into social media, a place haunted by aspira…" at bounding box center [242, 290] width 433 height 90
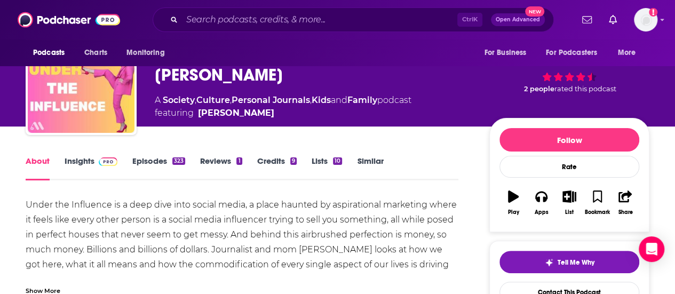
scroll to position [64, 0]
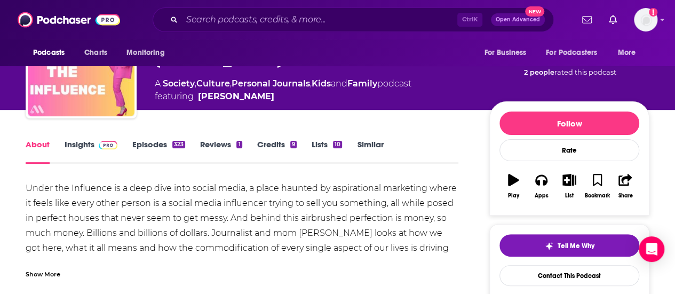
click at [207, 234] on div "Under the Influence is a deep dive into social media, a place haunted by aspira…" at bounding box center [242, 226] width 433 height 90
click at [45, 275] on div "Show More" at bounding box center [43, 273] width 35 height 10
click at [102, 238] on div "Under the Influence is a deep dive into social media, a place haunted by aspira…" at bounding box center [242, 226] width 433 height 90
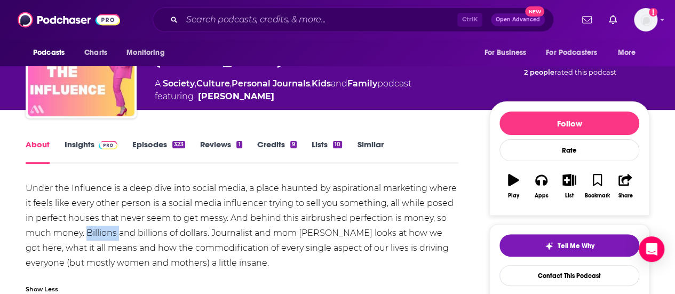
click at [102, 238] on div "Under the Influence is a deep dive into social media, a place haunted by aspira…" at bounding box center [242, 226] width 433 height 90
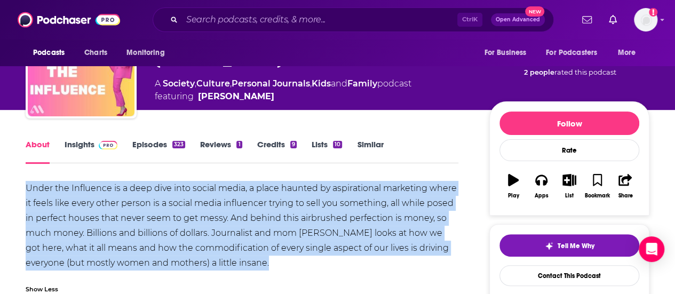
click at [102, 238] on div "Under the Influence is a deep dive into social media, a place haunted by aspira…" at bounding box center [242, 226] width 433 height 90
copy div "Under the Influence is a deep dive into social media, a place haunted by aspira…"
click at [335, 268] on div "Under the Influence is a deep dive into social media, a place haunted by aspira…" at bounding box center [242, 226] width 433 height 90
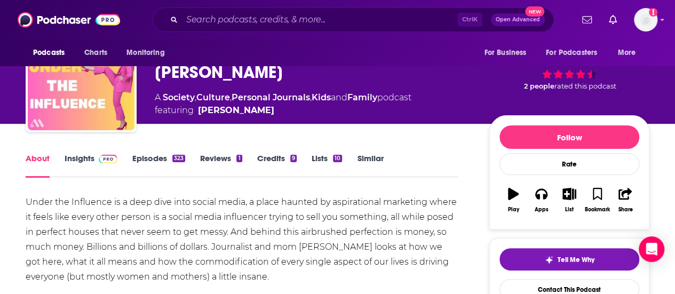
scroll to position [0, 0]
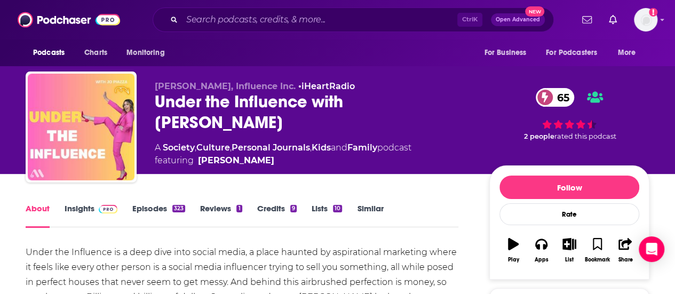
click at [84, 210] on link "Insights" at bounding box center [91, 215] width 53 height 25
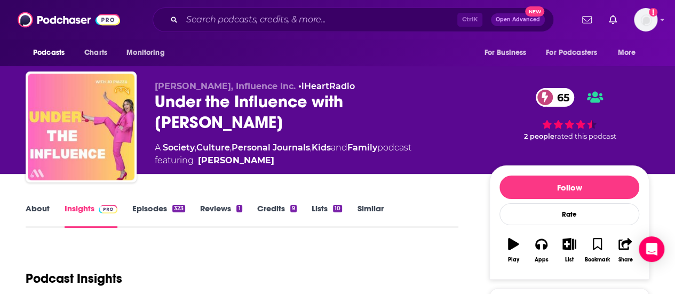
click at [195, 257] on div "Podcast Insights" at bounding box center [238, 272] width 424 height 54
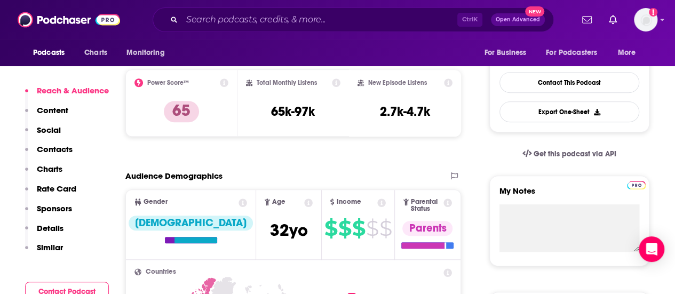
scroll to position [236, 0]
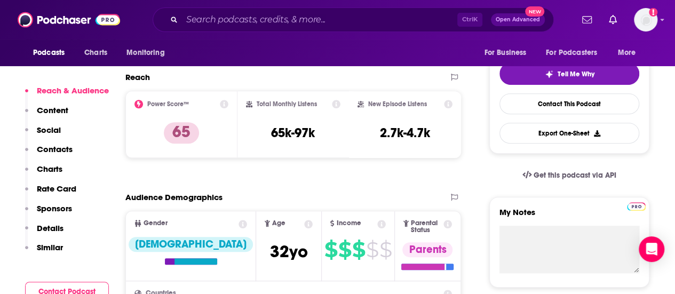
click at [352, 193] on div "Audience Demographics" at bounding box center [282, 197] width 314 height 10
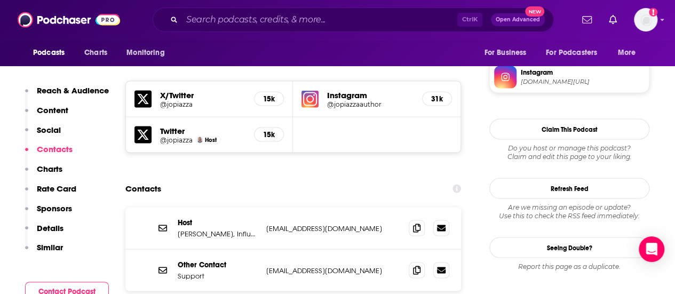
scroll to position [940, 0]
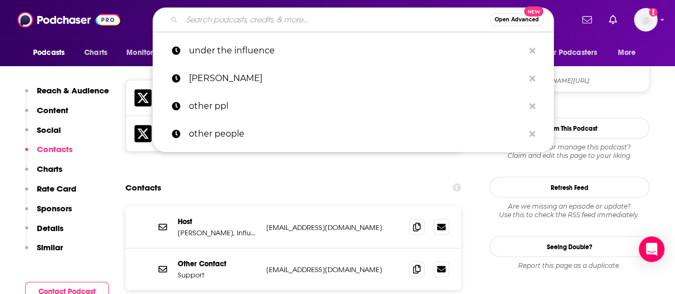
click at [201, 27] on input "Search podcasts, credits, & more..." at bounding box center [336, 19] width 308 height 17
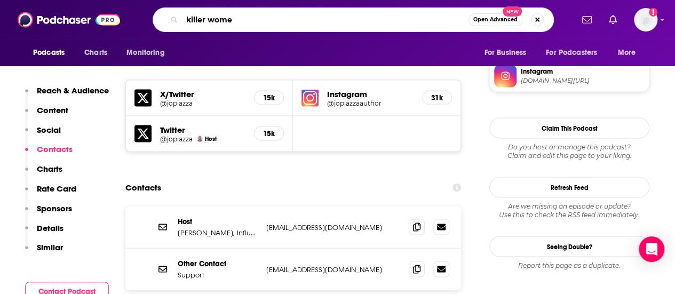
type input "killer women"
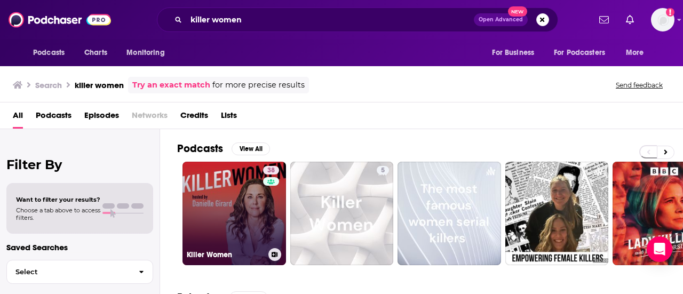
click at [257, 202] on link "38 Killer Women" at bounding box center [234, 214] width 104 height 104
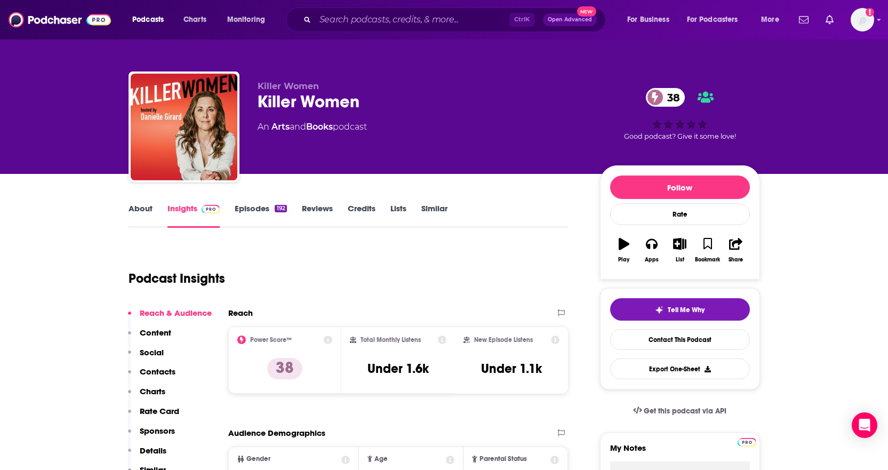
click at [148, 209] on link "About" at bounding box center [141, 215] width 24 height 25
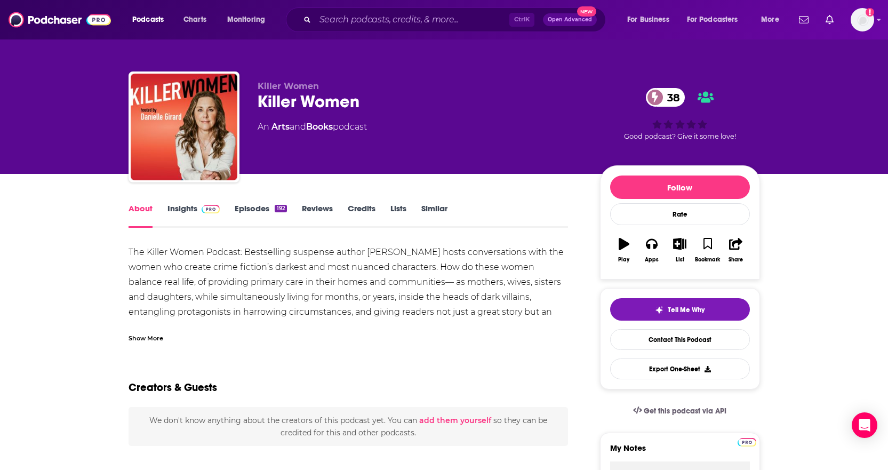
click at [133, 305] on div "The Killer Women Podcast: Bestselling suspense author [PERSON_NAME] hosts conve…" at bounding box center [349, 290] width 440 height 90
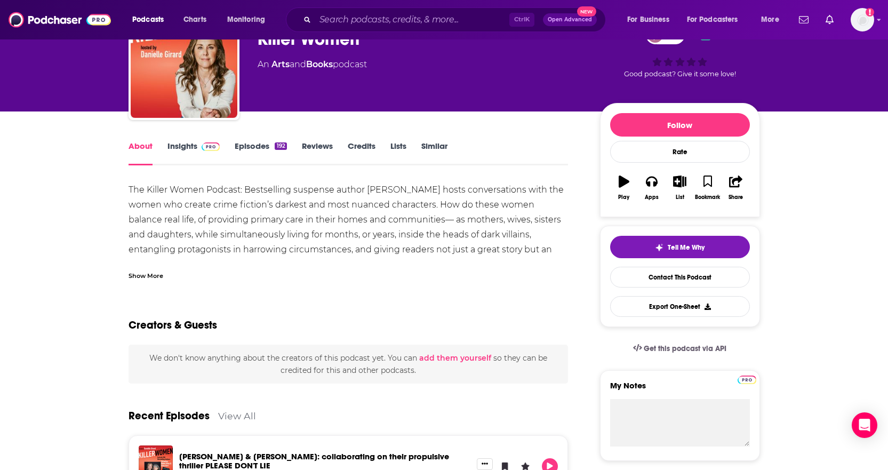
scroll to position [52, 0]
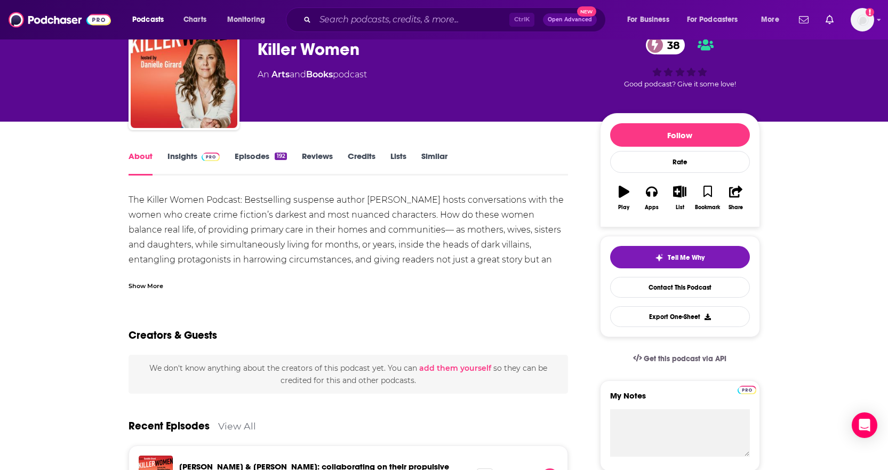
click at [180, 153] on link "Insights" at bounding box center [194, 163] width 53 height 25
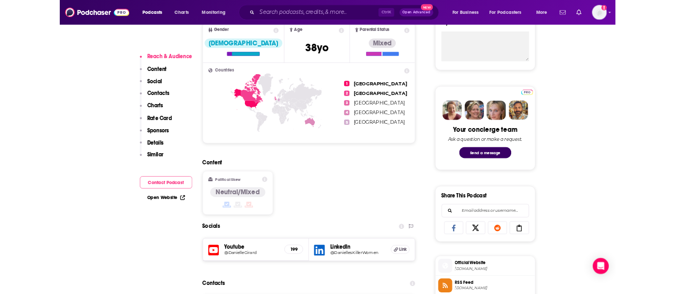
scroll to position [822, 0]
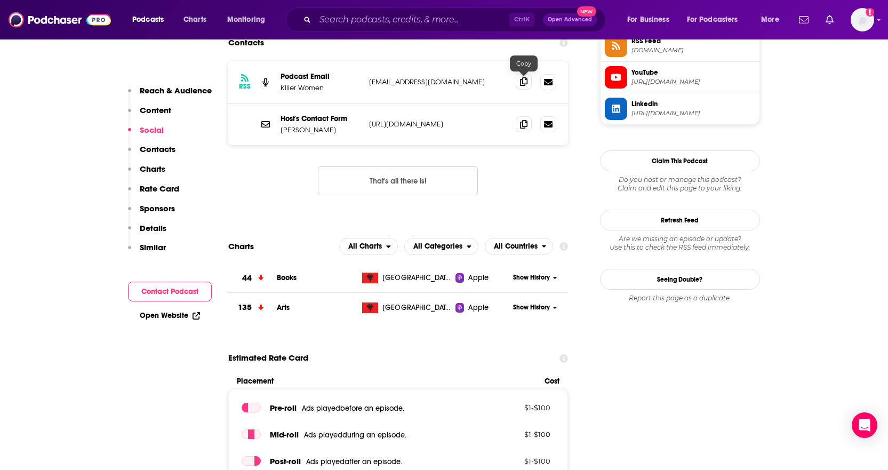
click at [524, 75] on div at bounding box center [524, 71] width 9 height 9
click at [523, 81] on icon at bounding box center [523, 81] width 7 height 9
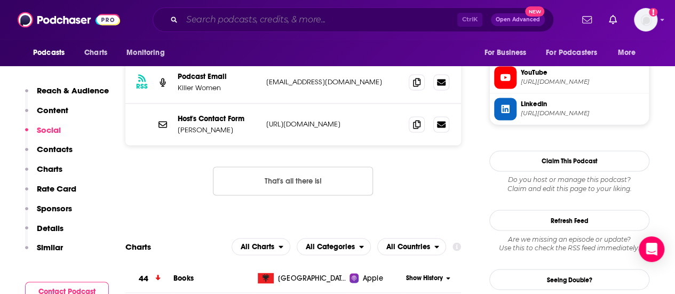
click at [240, 23] on input "Search podcasts, credits, & more..." at bounding box center [319, 19] width 275 height 17
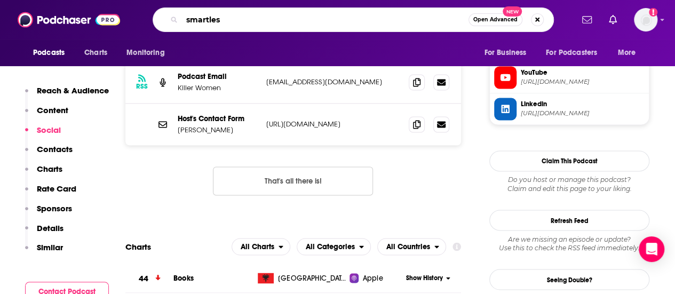
type input "smartless"
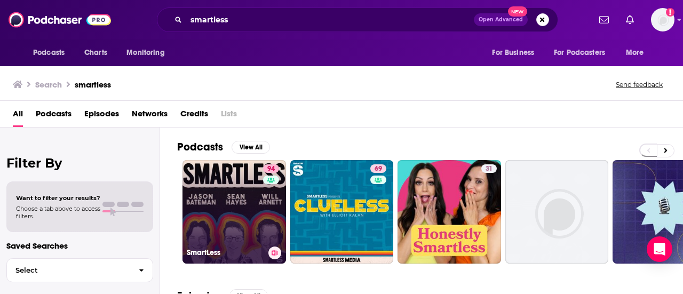
click at [223, 220] on link "94 SmartLess" at bounding box center [234, 212] width 104 height 104
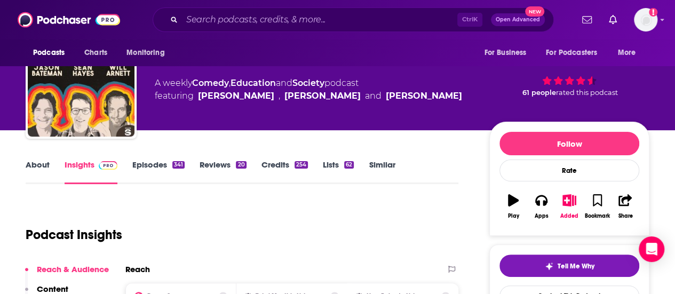
scroll to position [44, 0]
click at [33, 162] on link "About" at bounding box center [38, 172] width 24 height 25
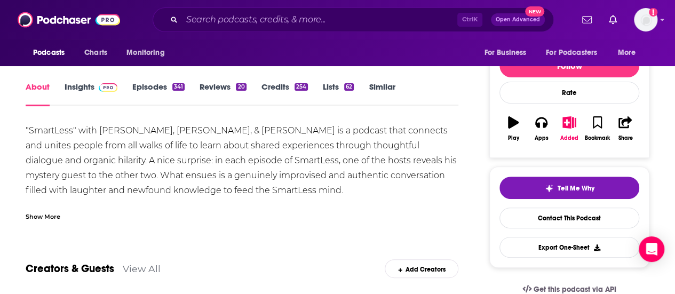
scroll to position [128, 0]
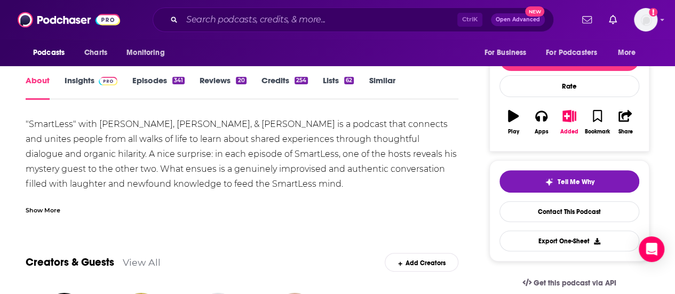
click at [83, 82] on link "Insights" at bounding box center [91, 87] width 53 height 25
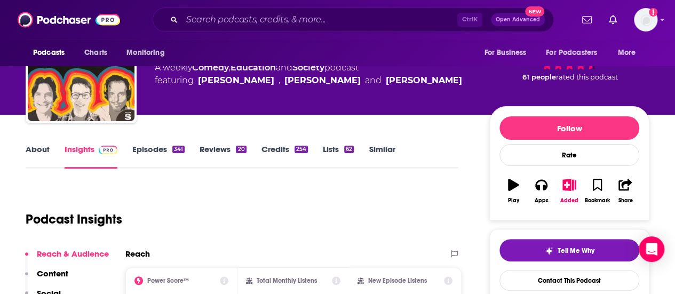
scroll to position [44, 0]
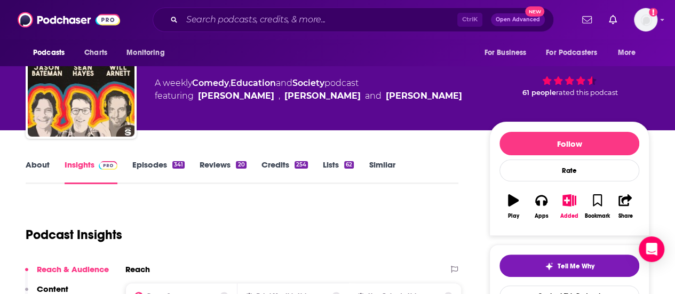
click at [142, 164] on link "Episodes 341" at bounding box center [158, 172] width 52 height 25
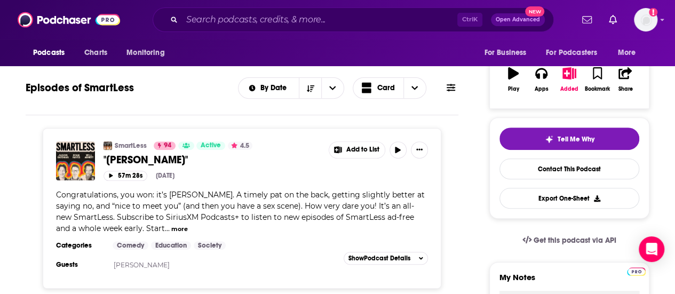
scroll to position [172, 0]
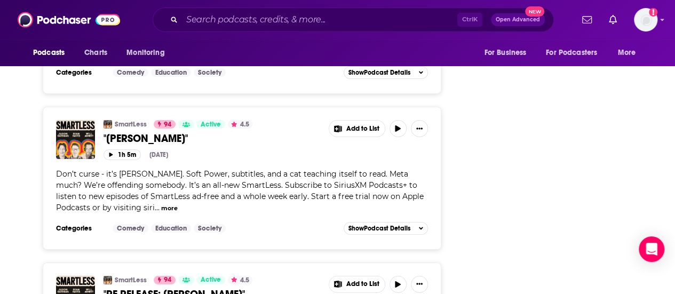
scroll to position [1751, 0]
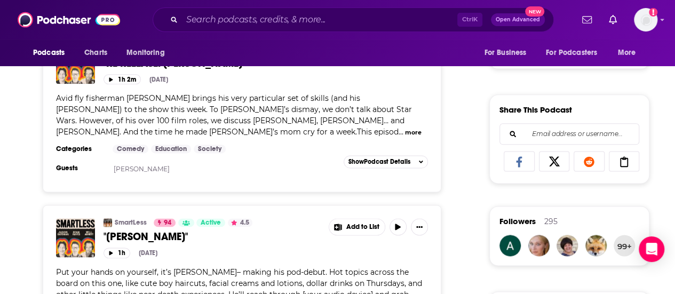
scroll to position [0, 0]
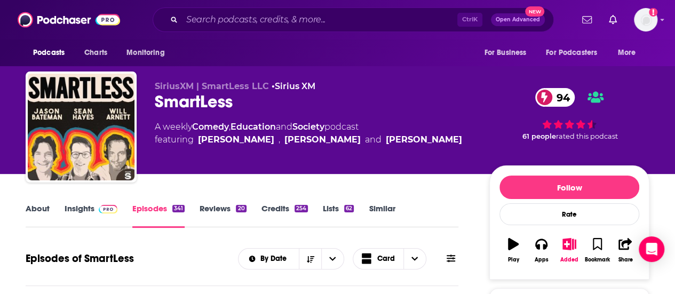
click at [30, 205] on link "About" at bounding box center [38, 215] width 24 height 25
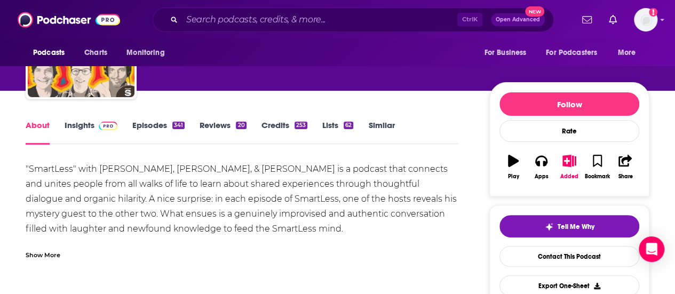
scroll to position [85, 0]
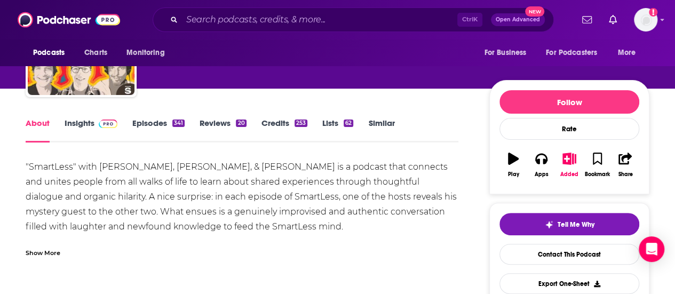
click at [150, 123] on link "Episodes 341" at bounding box center [158, 130] width 52 height 25
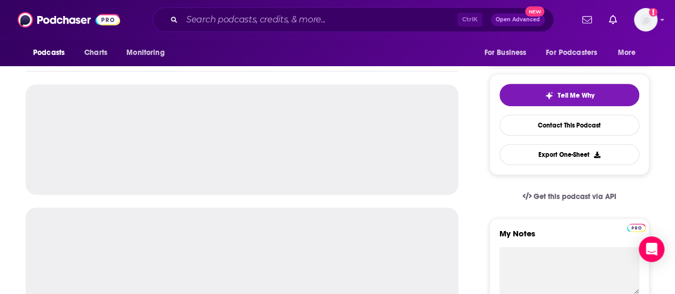
scroll to position [150, 0]
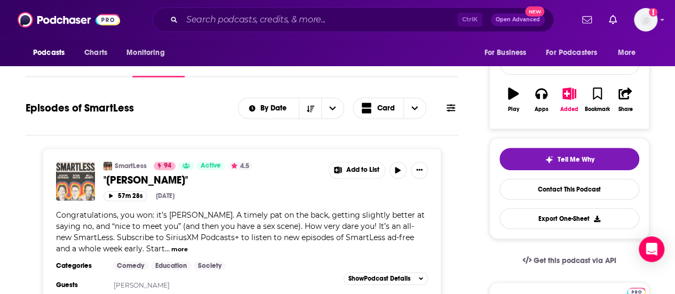
click at [84, 178] on img at bounding box center [75, 181] width 39 height 39
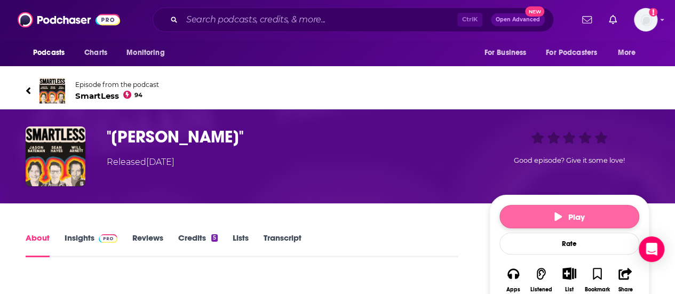
click at [573, 221] on span "Play" at bounding box center [569, 217] width 30 height 10
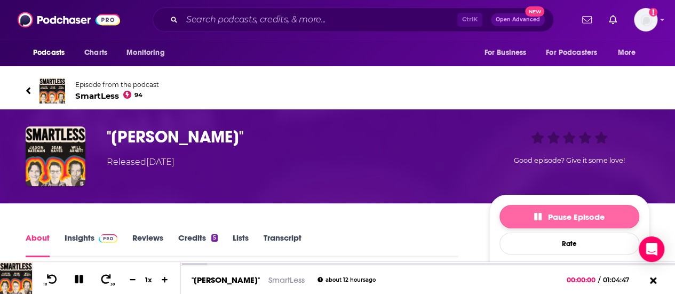
click at [573, 221] on span "Pause Episode" at bounding box center [569, 217] width 70 height 10
click at [573, 222] on button "Play" at bounding box center [569, 216] width 140 height 23
drag, startPoint x: 573, startPoint y: 225, endPoint x: 574, endPoint y: 219, distance: 5.4
click at [574, 219] on button "Pause Episode" at bounding box center [569, 216] width 140 height 23
click at [574, 219] on span "Play" at bounding box center [569, 217] width 30 height 10
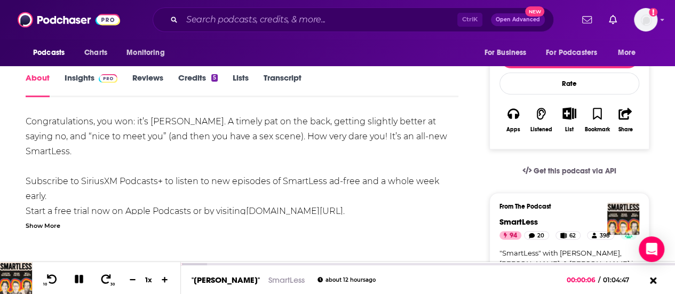
scroll to position [166, 0]
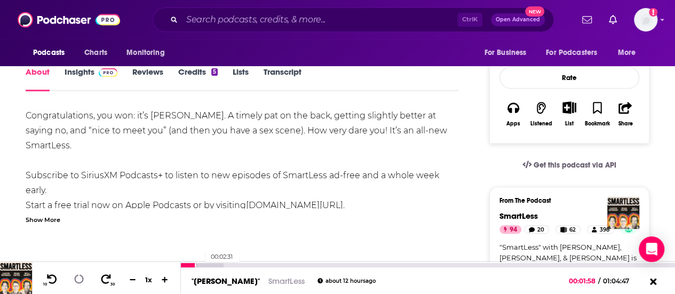
click at [200, 263] on div at bounding box center [202, 265] width 43 height 4
click at [202, 264] on div at bounding box center [202, 265] width 43 height 4
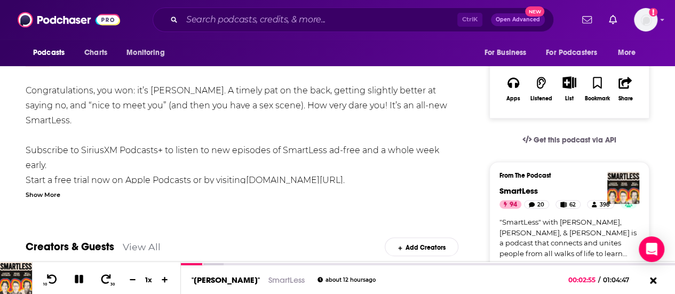
scroll to position [192, 0]
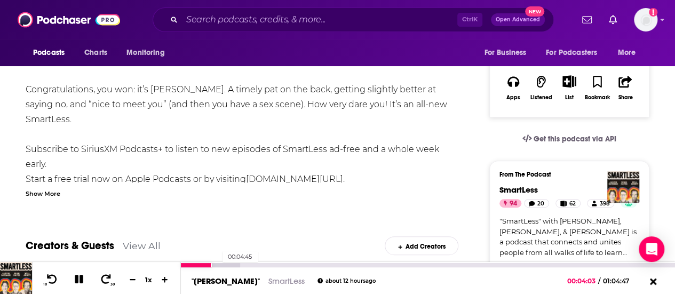
click at [216, 265] on div at bounding box center [210, 265] width 59 height 4
click at [219, 265] on div at bounding box center [210, 265] width 59 height 4
click at [221, 265] on div at bounding box center [210, 265] width 59 height 4
click at [225, 265] on div at bounding box center [219, 265] width 76 height 4
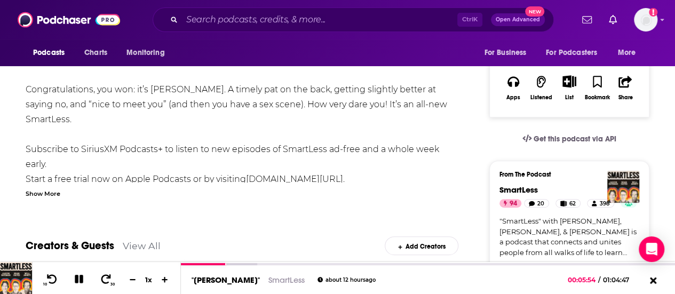
click at [260, 223] on div "Creators & Guests View All Add Creators" at bounding box center [242, 239] width 433 height 57
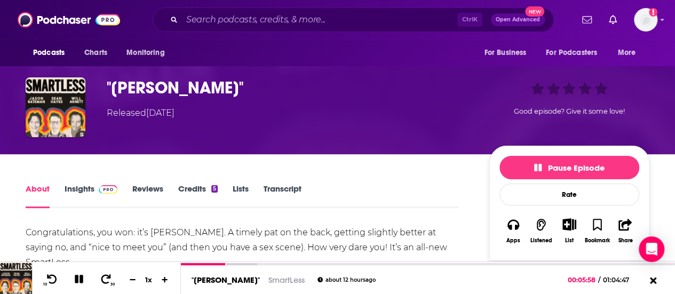
scroll to position [85, 0]
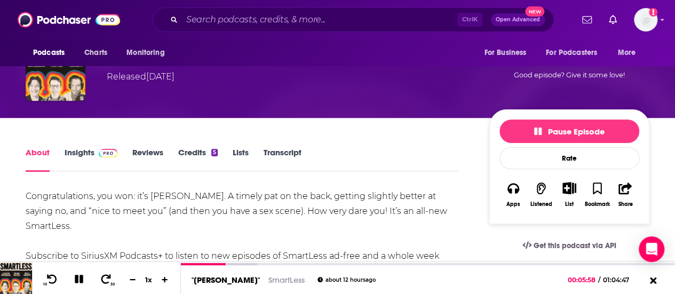
click at [280, 157] on link "Transcript" at bounding box center [283, 159] width 38 height 25
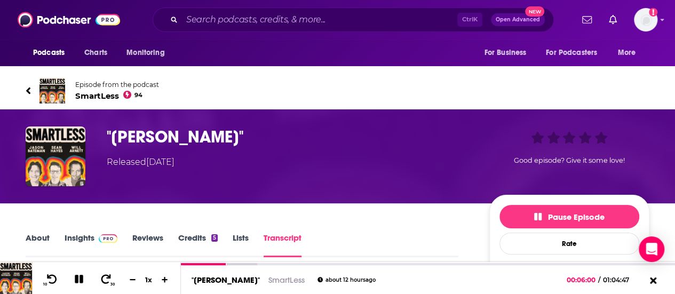
click at [381, 235] on div "About Insights Reviews Credits 5 Lists Transcript" at bounding box center [242, 244] width 433 height 26
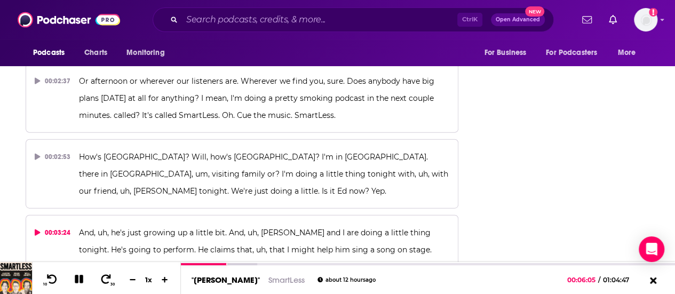
scroll to position [1175, 0]
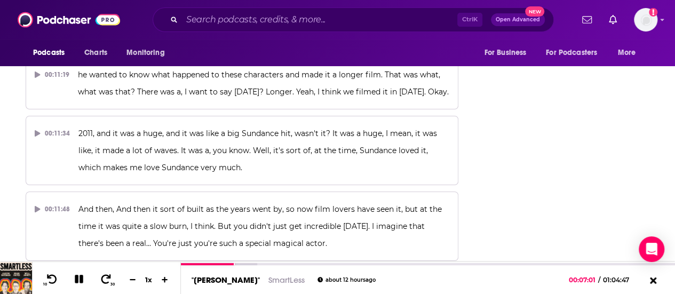
scroll to position [3993, 0]
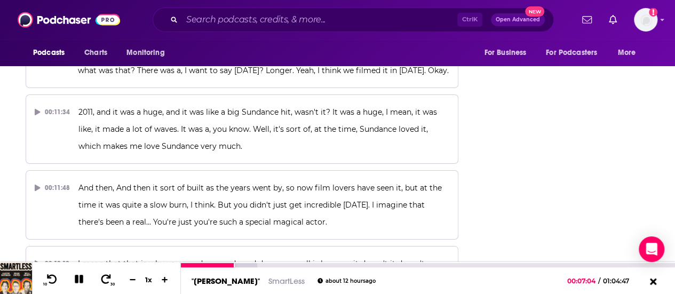
click at [237, 267] on div ""[PERSON_NAME]" SmartLess about 12 hours ago 00:07:04 / 01:04:47" at bounding box center [428, 280] width 494 height 27
click at [236, 265] on div at bounding box center [219, 265] width 76 height 4
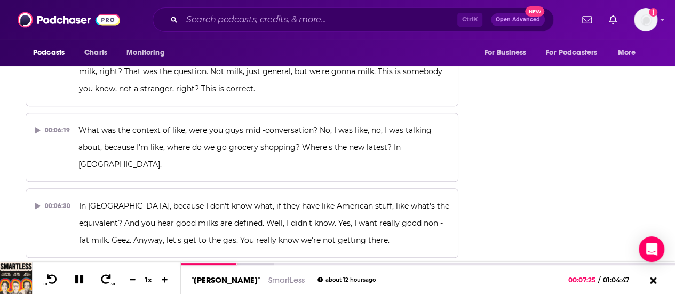
scroll to position [2370, 0]
